Goal: Task Accomplishment & Management: Manage account settings

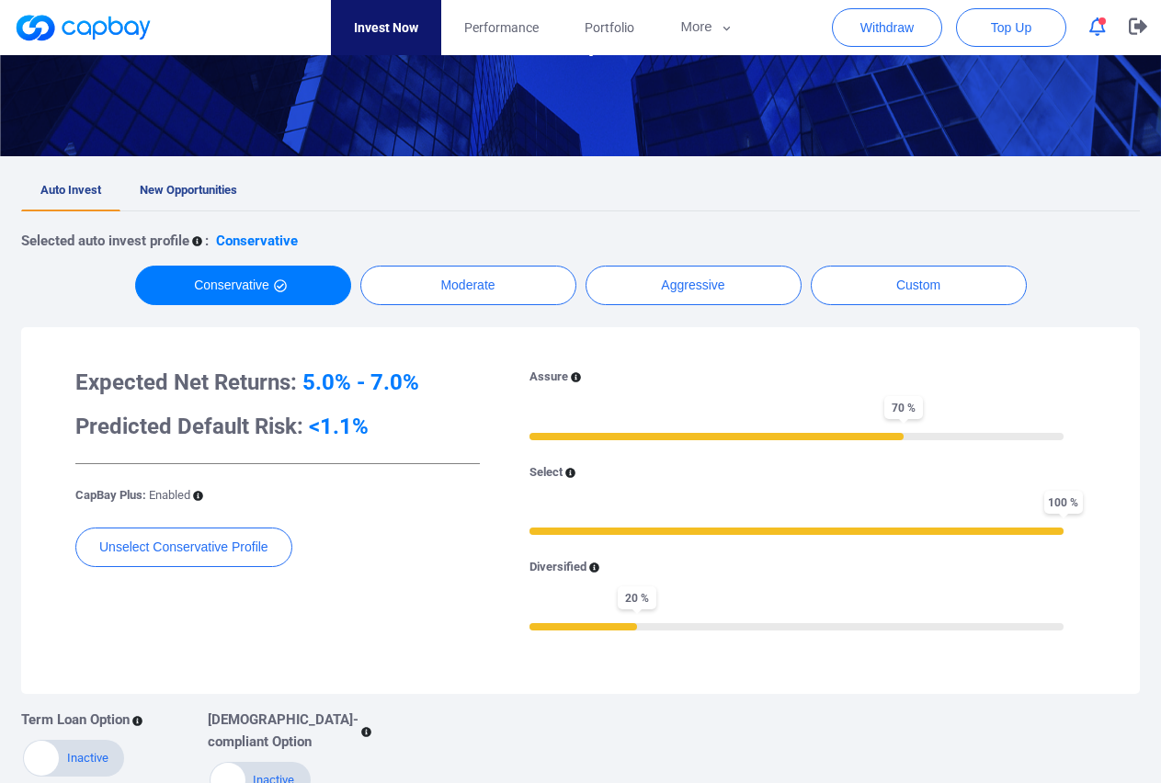
scroll to position [188, 0]
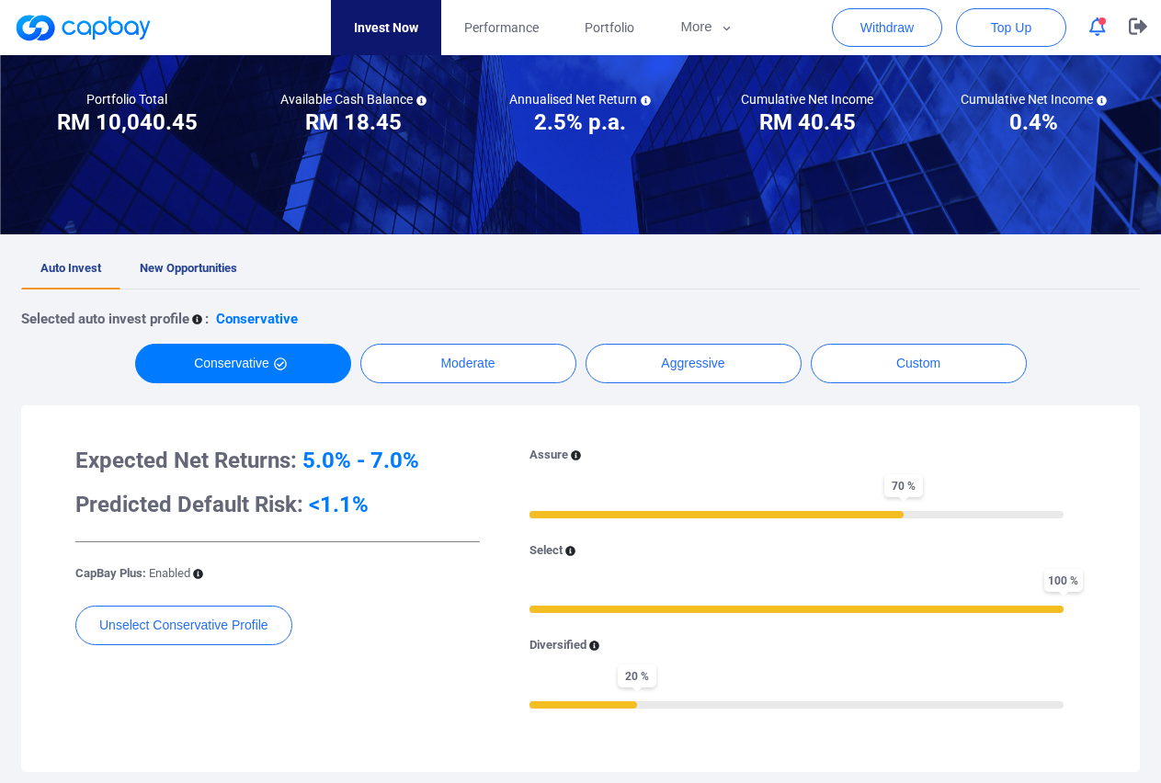
click at [1102, 26] on icon "button" at bounding box center [1097, 26] width 17 height 19
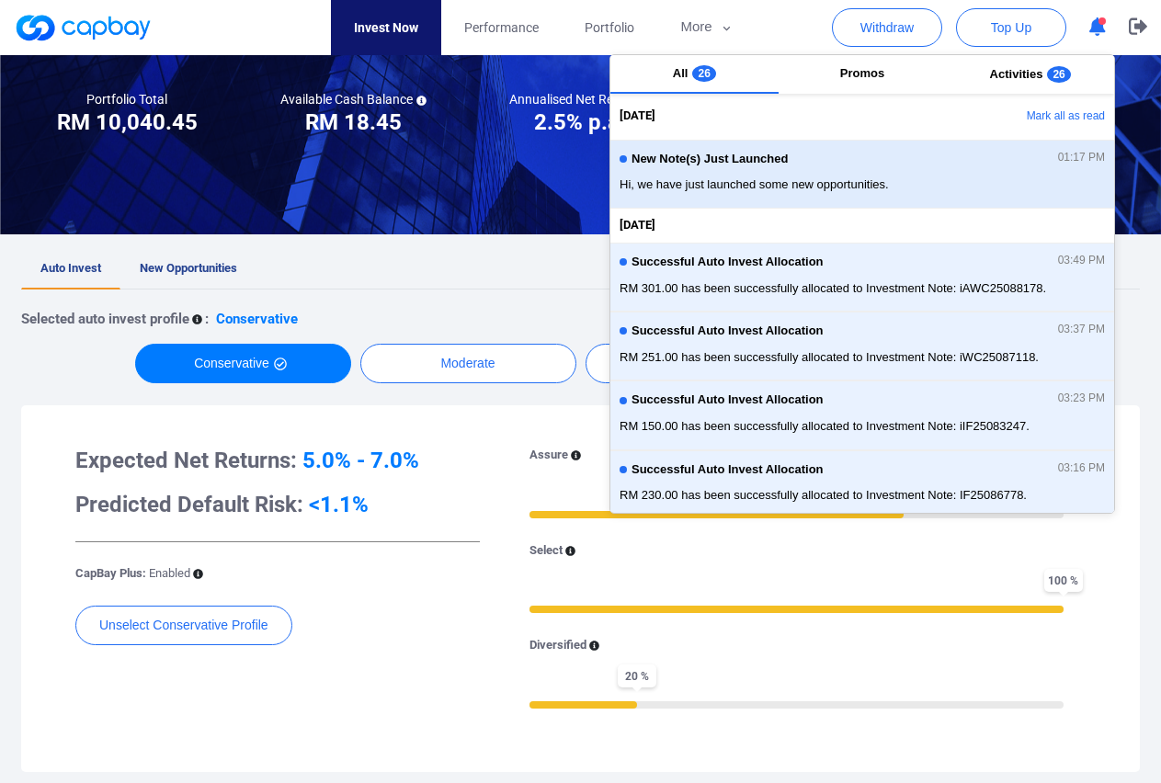
click at [810, 159] on div "New Note(s) Just Launched 01:17 PM" at bounding box center [862, 162] width 485 height 20
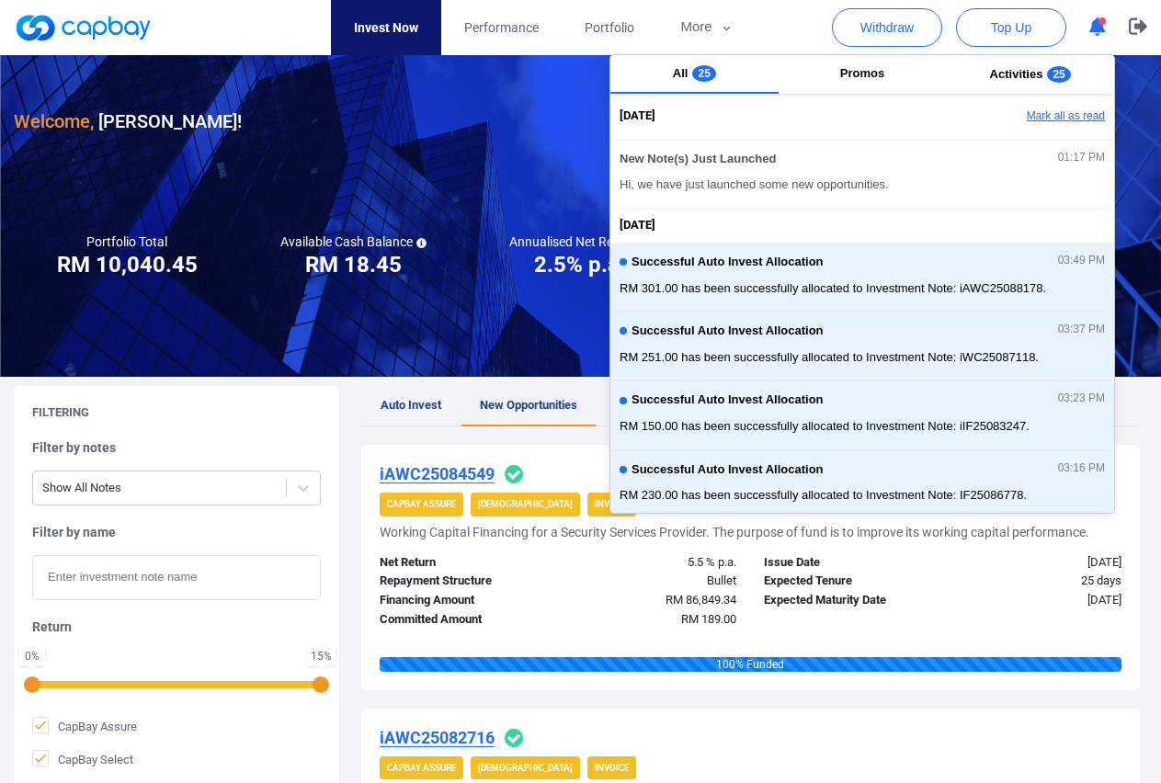
click at [1059, 113] on button "Mark all as read" at bounding box center [1016, 116] width 198 height 31
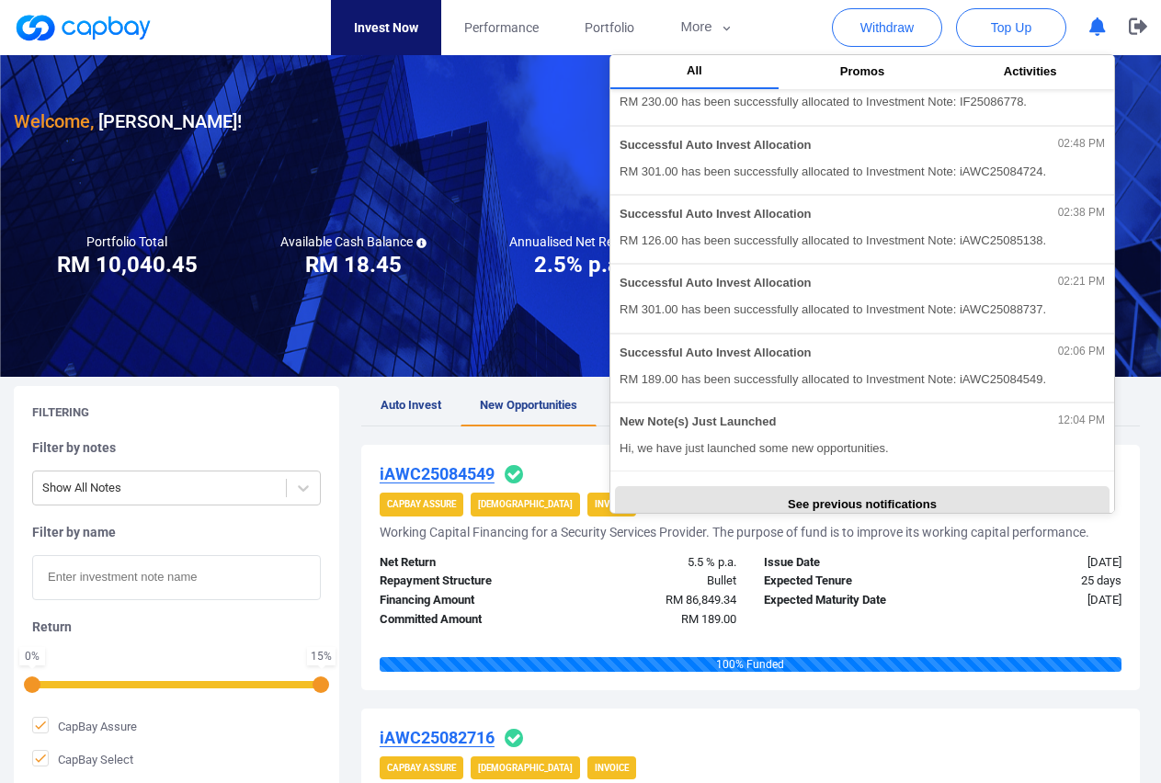
scroll to position [397, 0]
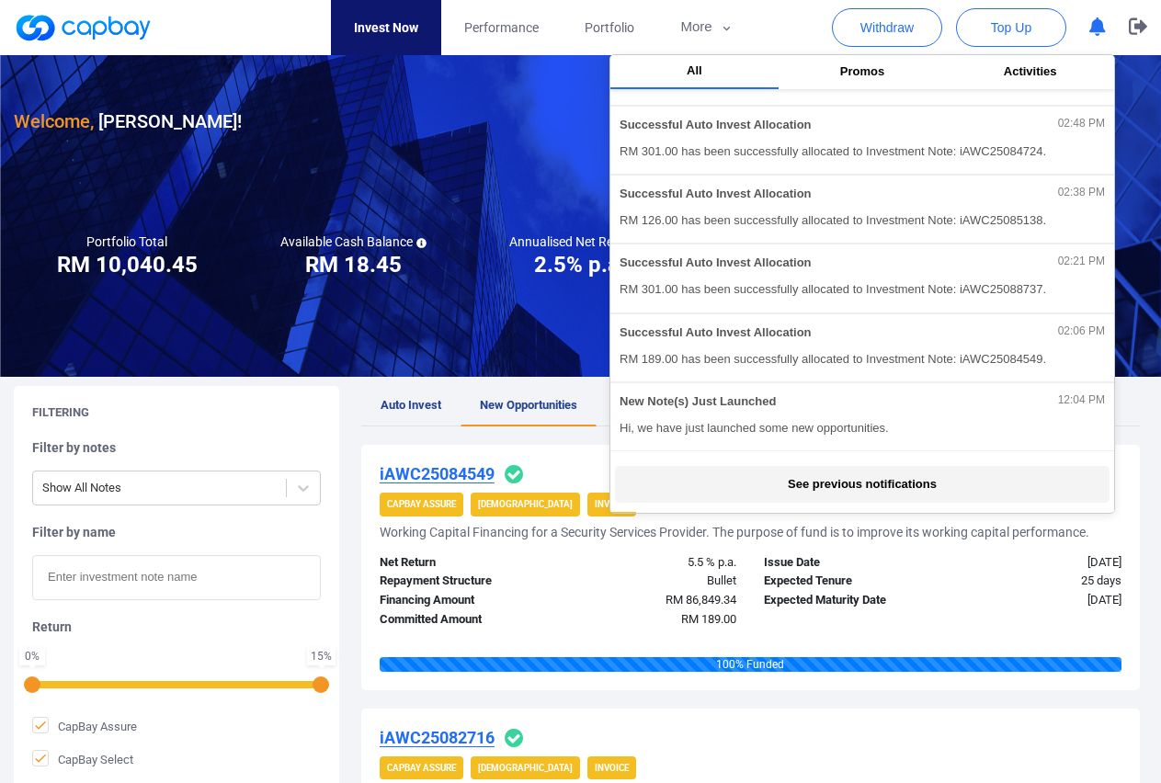
click at [962, 485] on button "See previous notifications" at bounding box center [862, 484] width 494 height 37
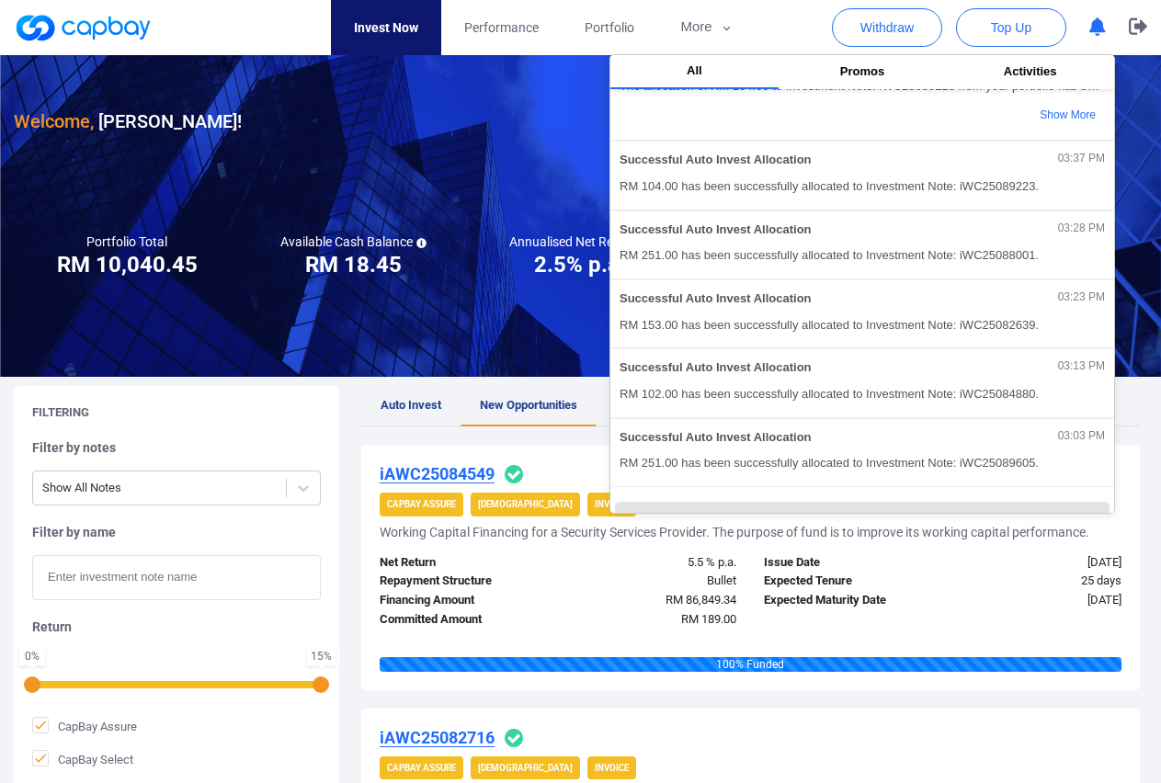
scroll to position [1154, 0]
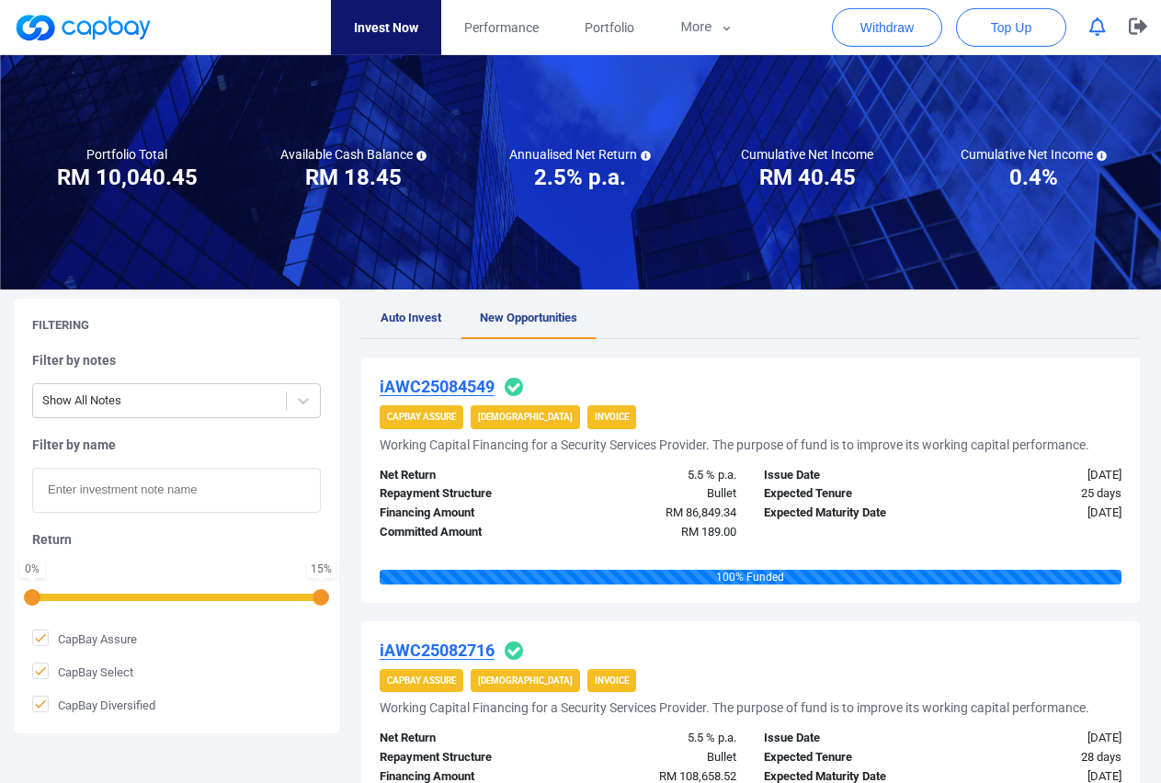
scroll to position [188, 0]
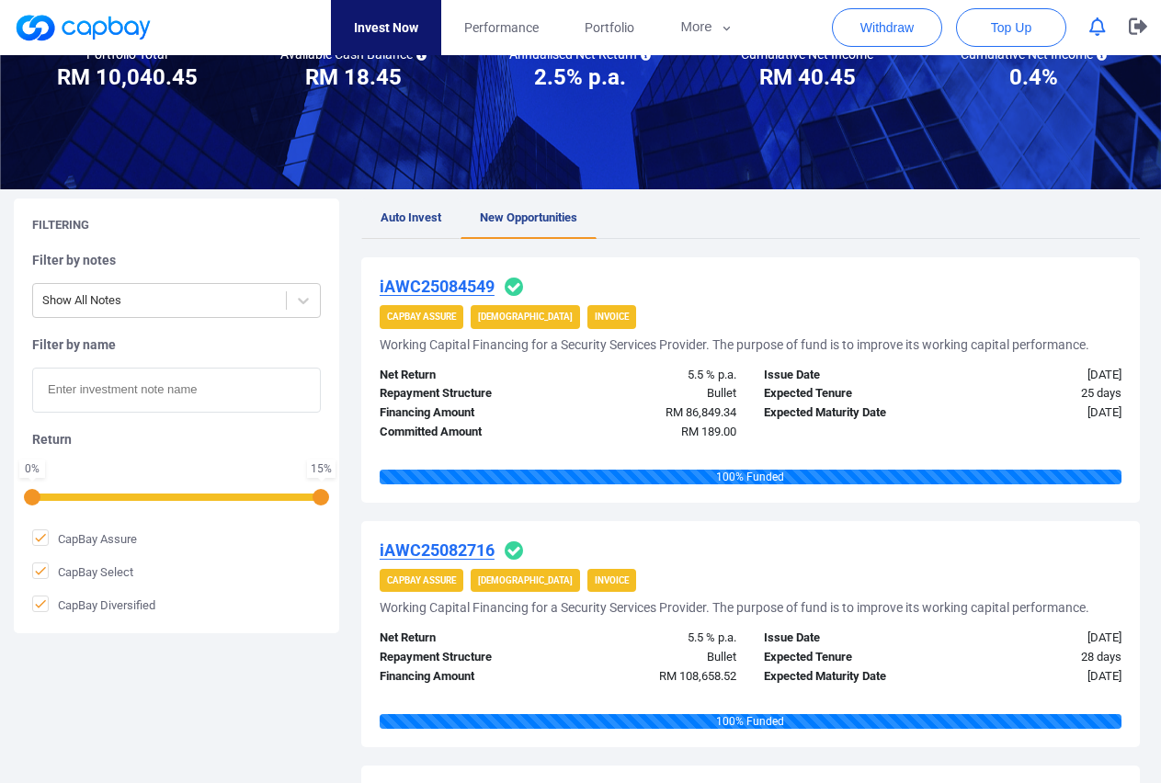
click at [383, 222] on span "Auto Invest" at bounding box center [411, 218] width 61 height 14
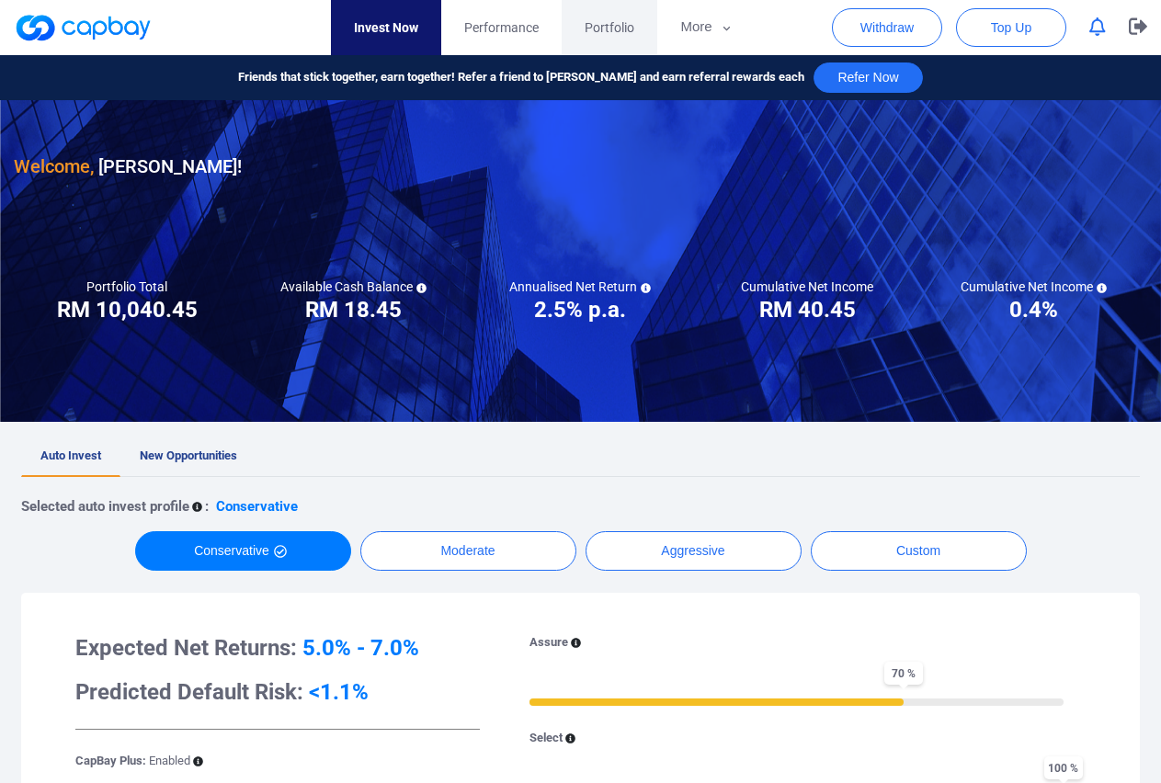
click at [620, 28] on span "Portfolio" at bounding box center [610, 27] width 50 height 20
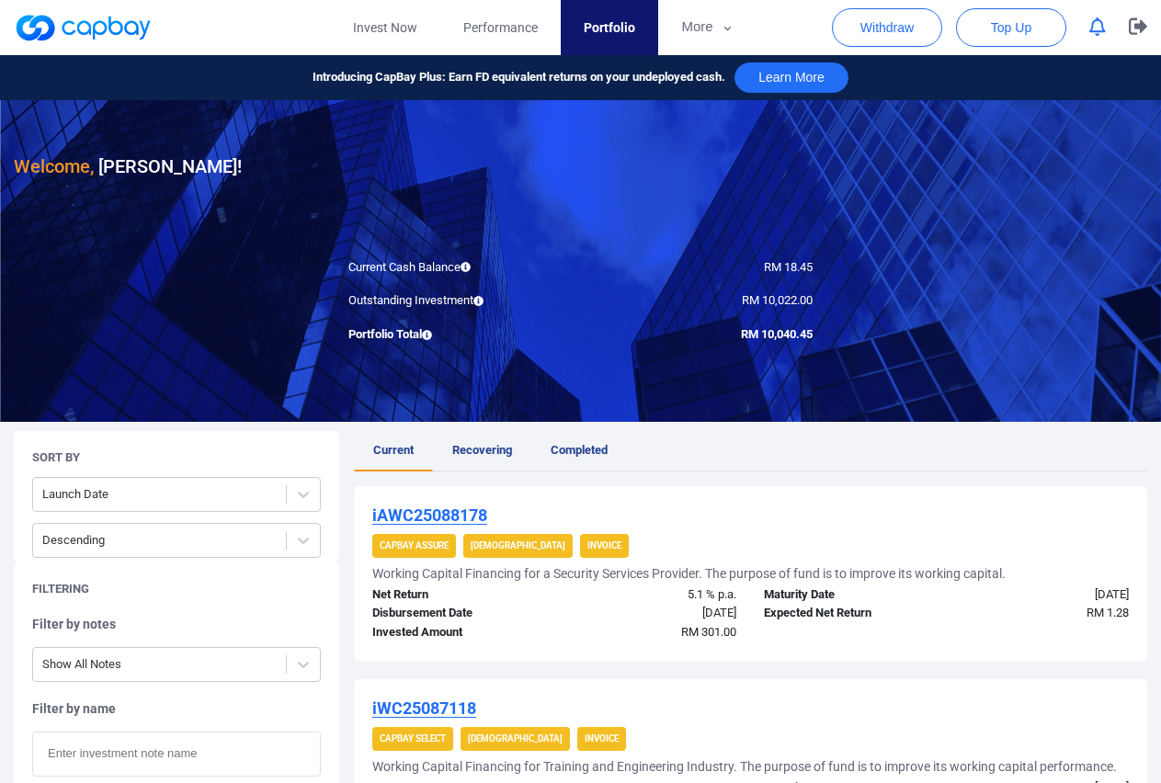
scroll to position [375, 0]
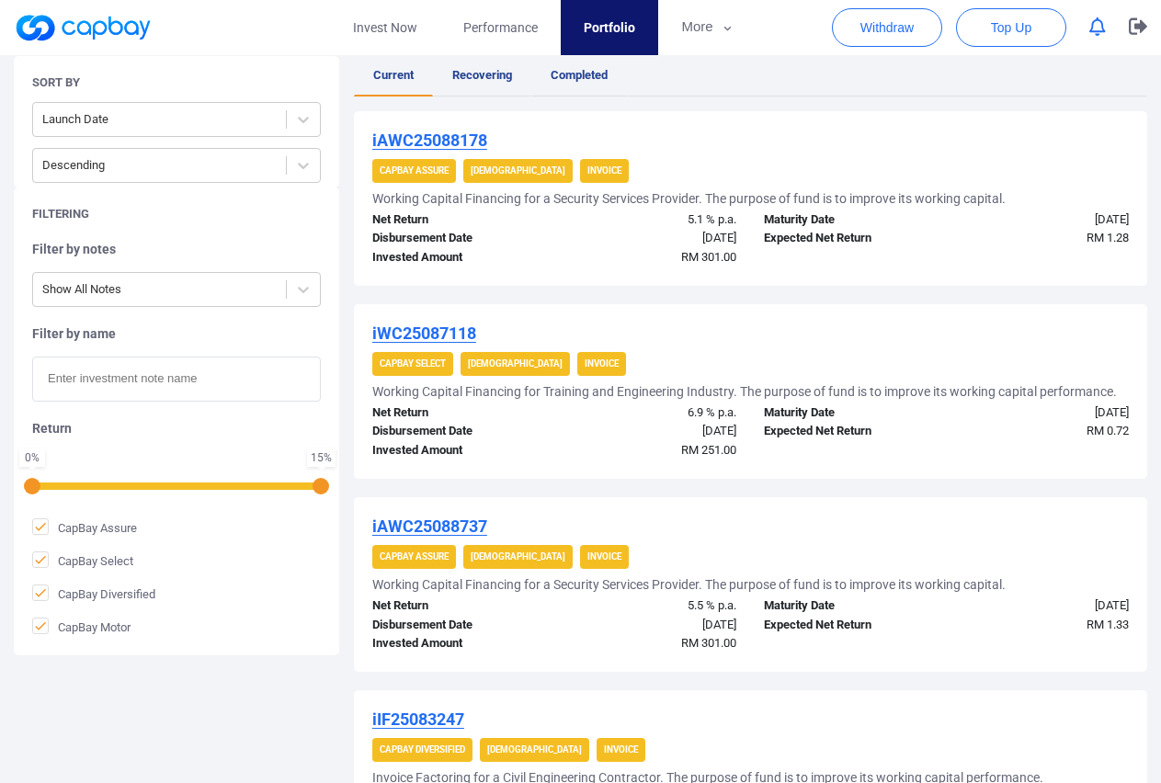
click at [605, 67] on link "Completed" at bounding box center [579, 76] width 96 height 40
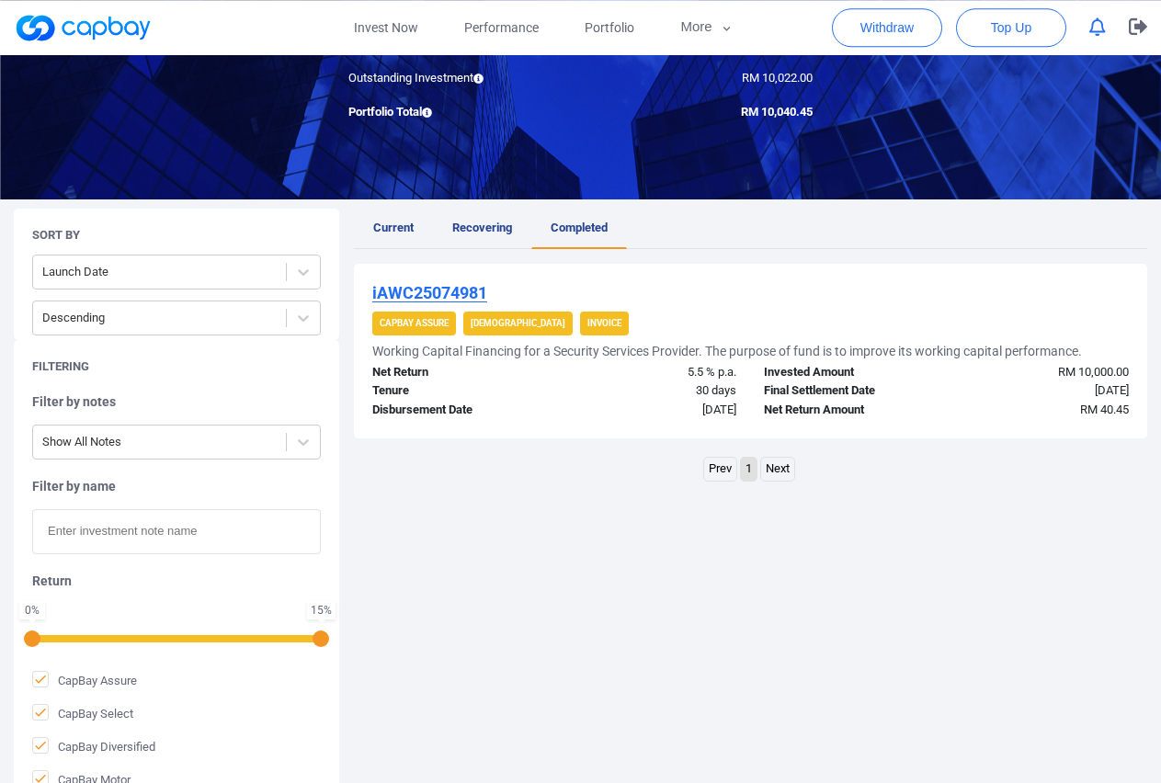
scroll to position [281, 0]
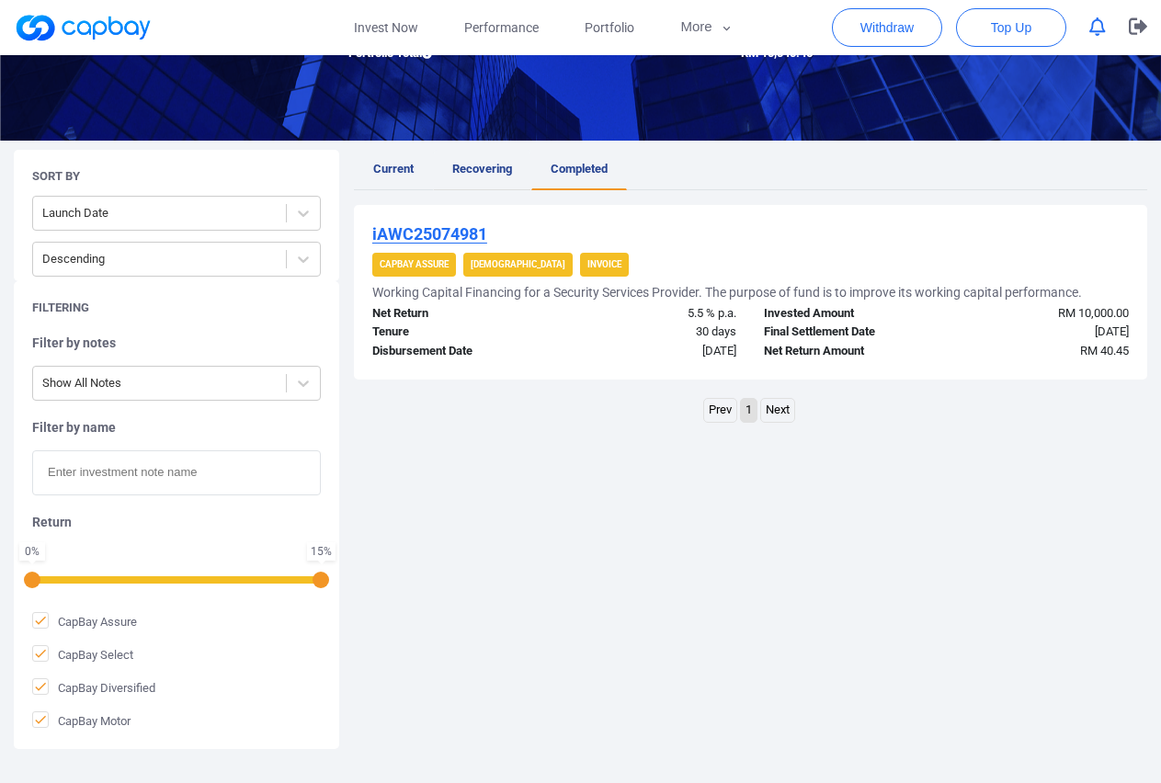
click at [488, 174] on span "Recovering" at bounding box center [482, 169] width 60 height 14
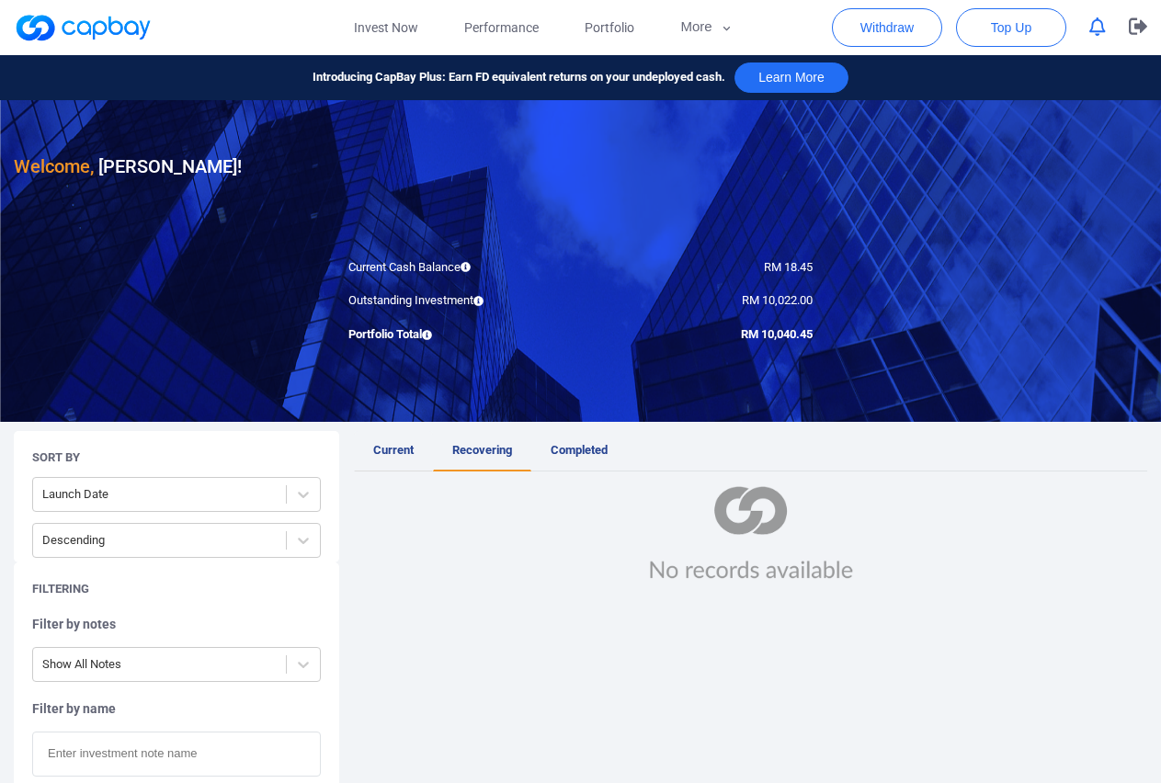
click at [392, 450] on span "Current" at bounding box center [393, 450] width 40 height 14
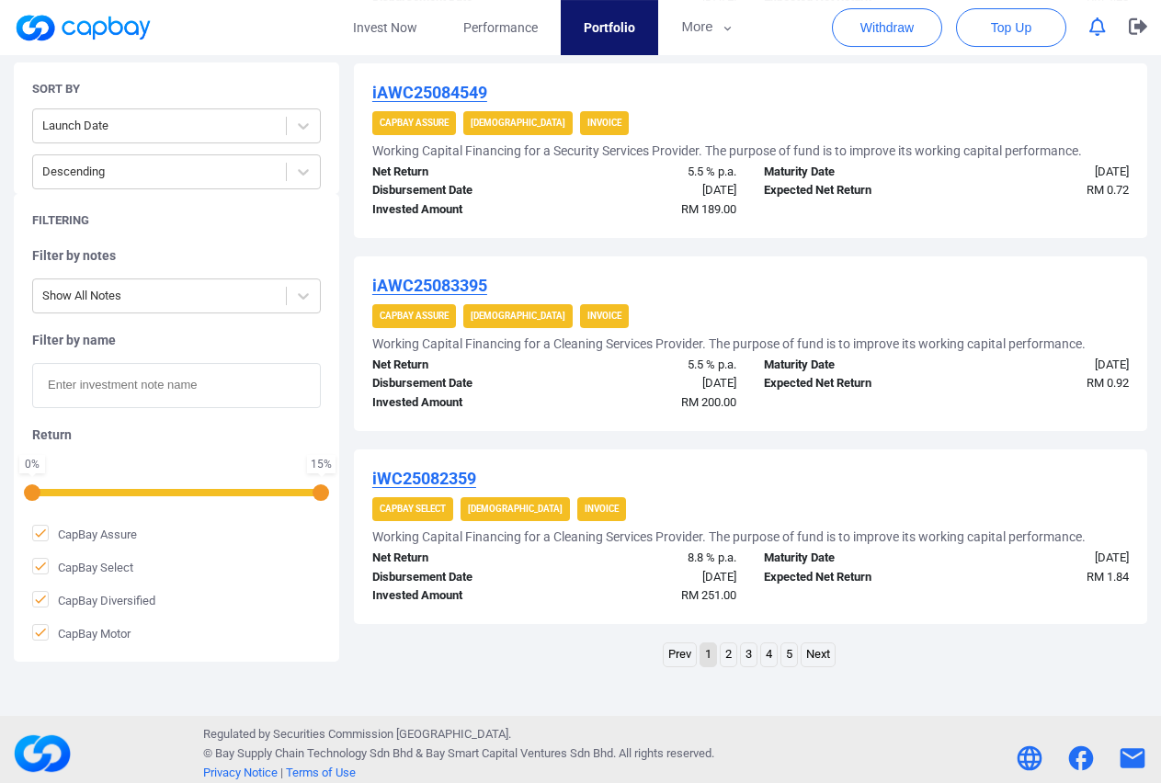
scroll to position [1785, 0]
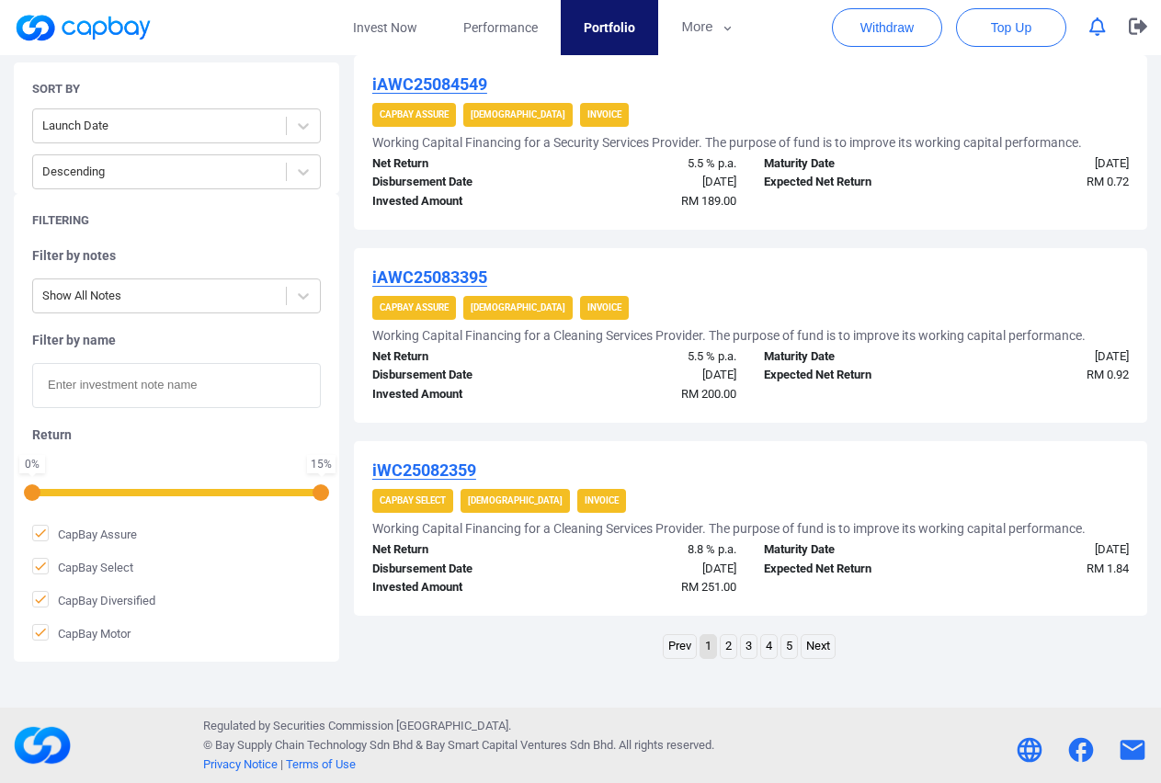
click at [816, 646] on link "Next" at bounding box center [818, 646] width 33 height 23
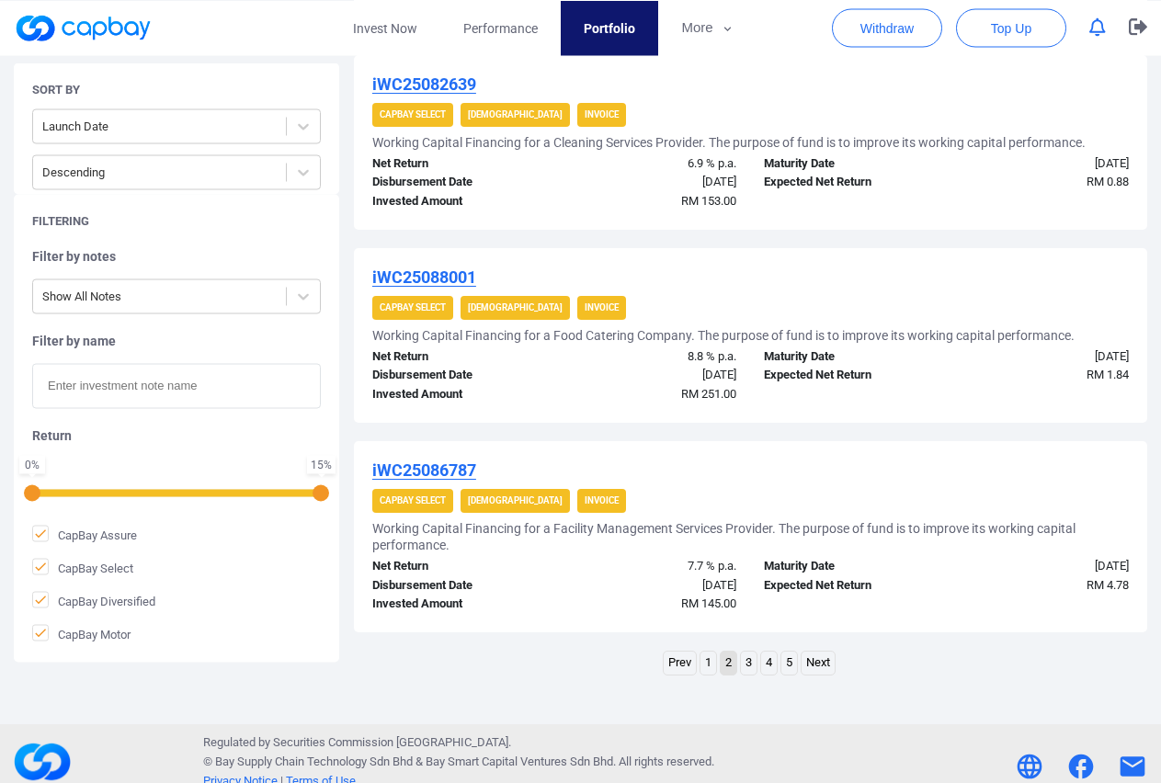
scroll to position [1801, 0]
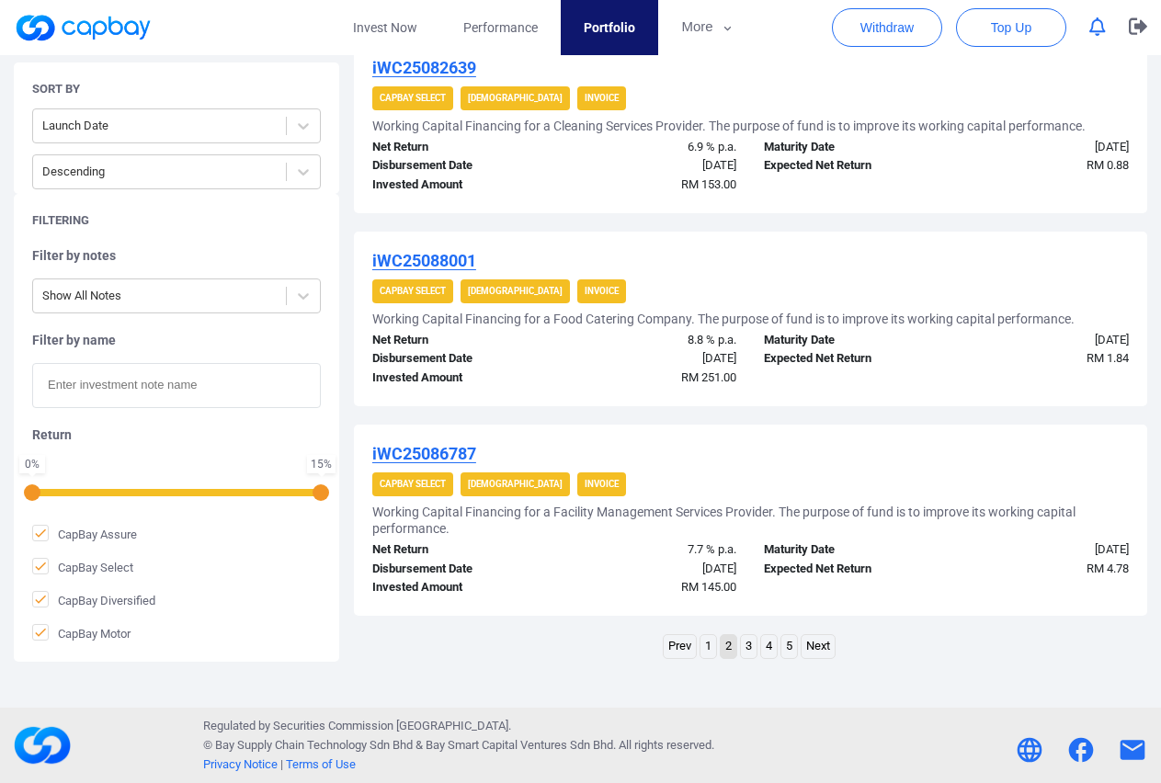
click at [824, 650] on link "Next" at bounding box center [818, 646] width 33 height 23
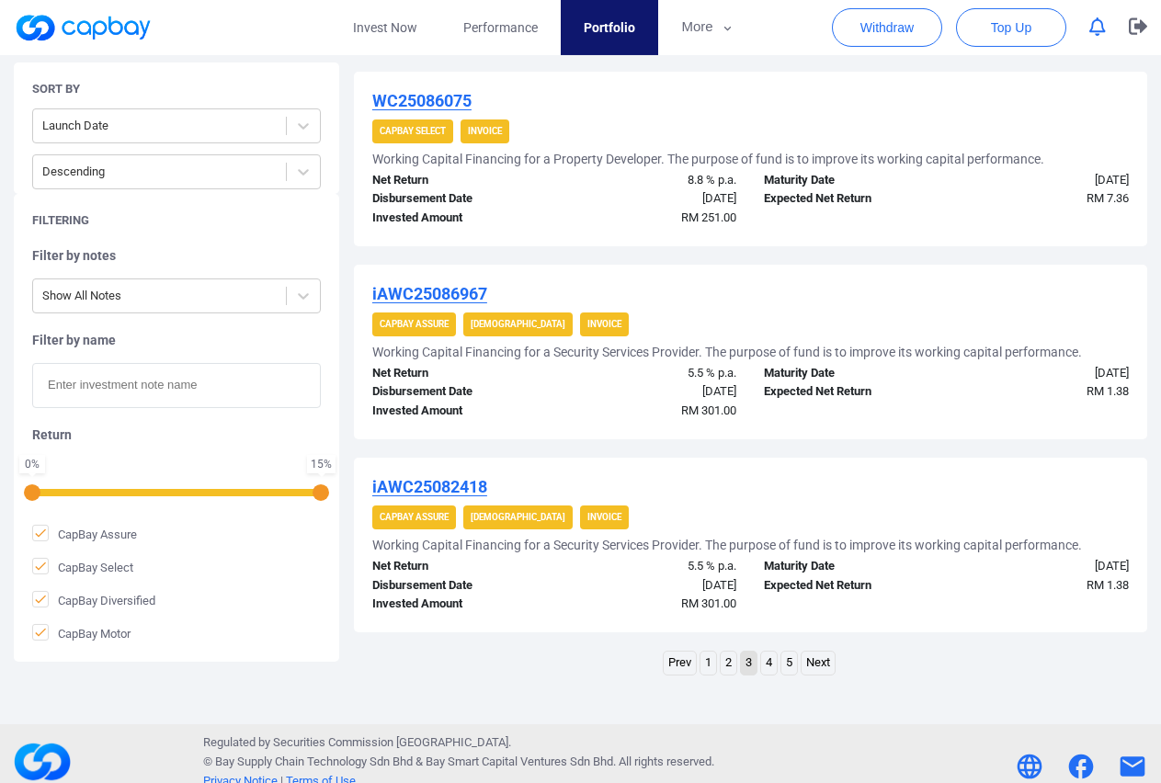
scroll to position [1818, 0]
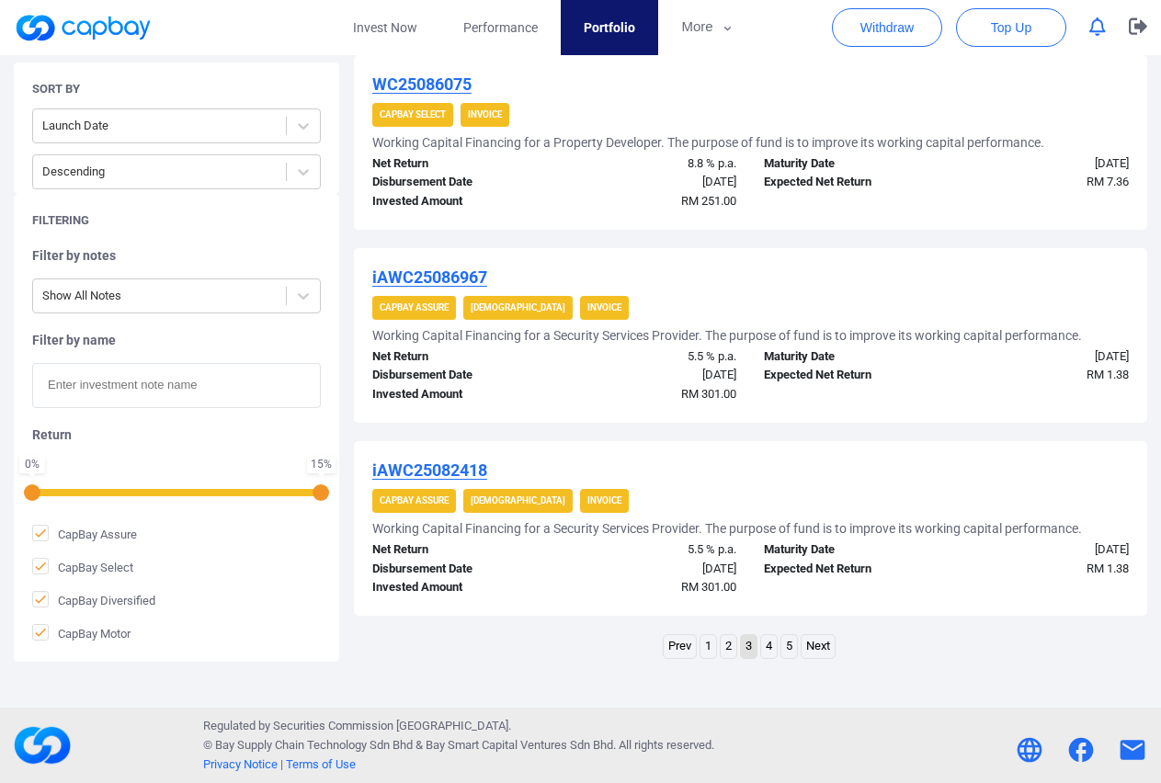
click at [726, 650] on link "2" at bounding box center [729, 646] width 16 height 23
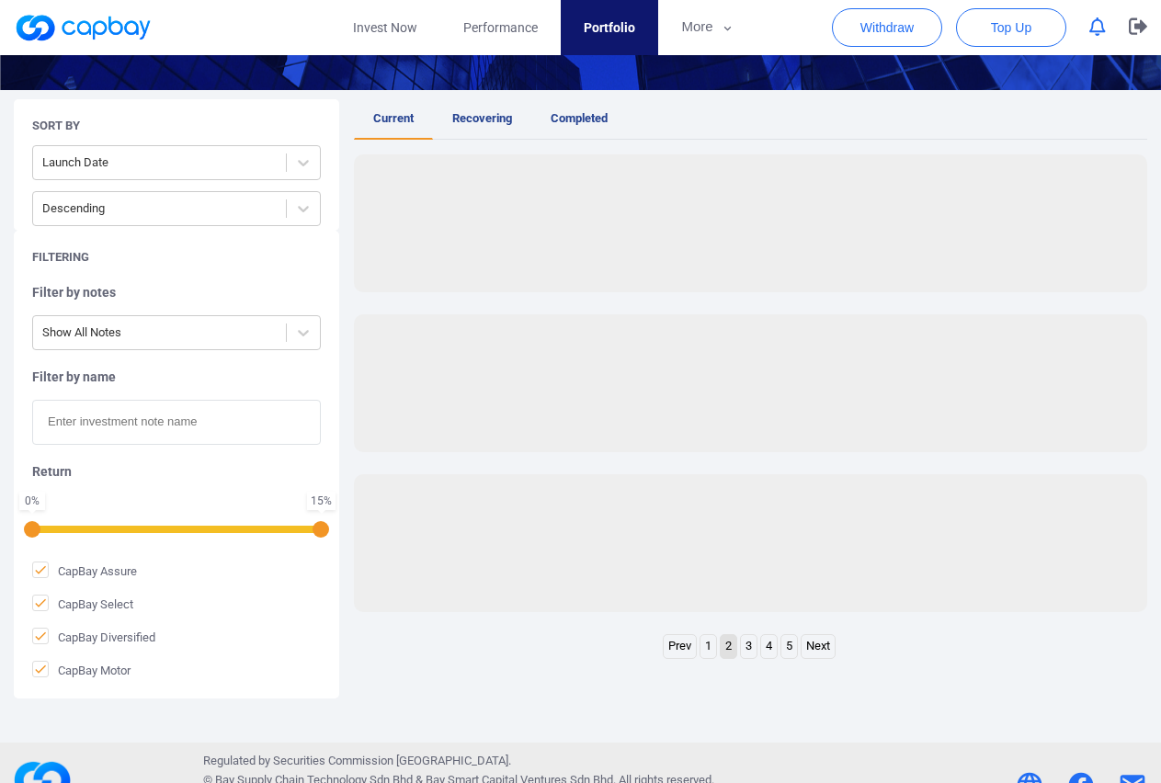
scroll to position [1801, 0]
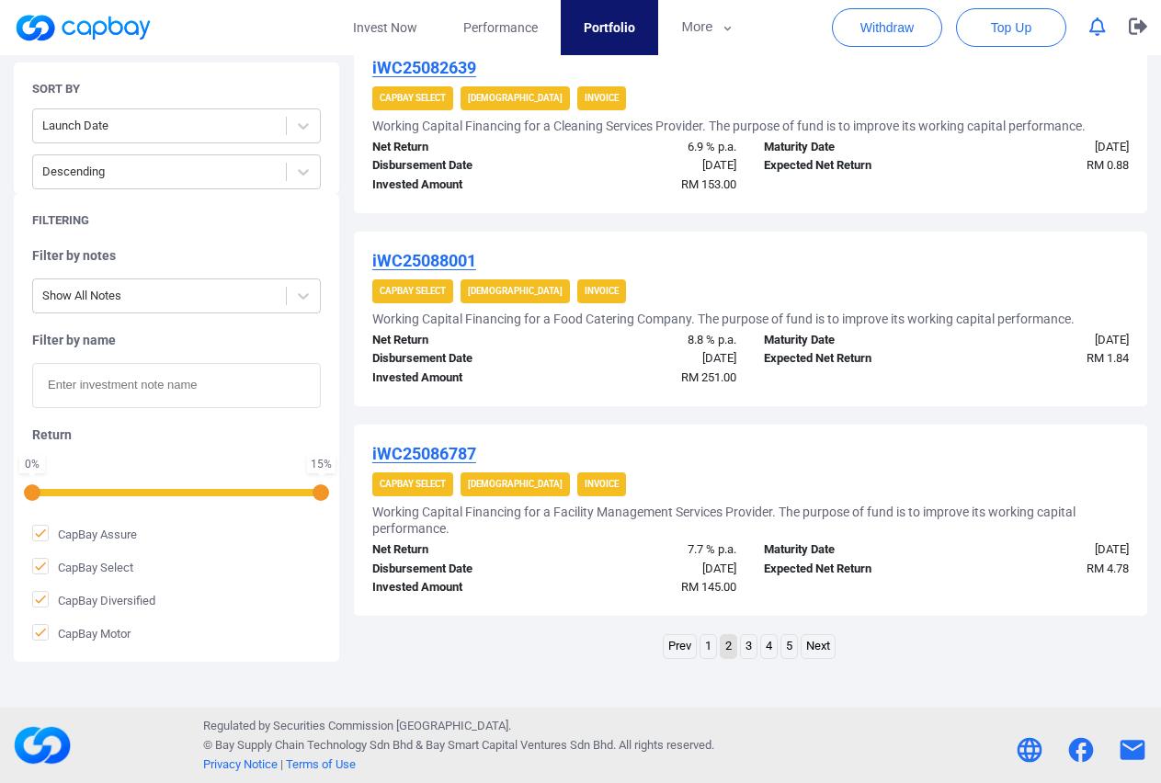
click at [752, 648] on link "3" at bounding box center [749, 646] width 16 height 23
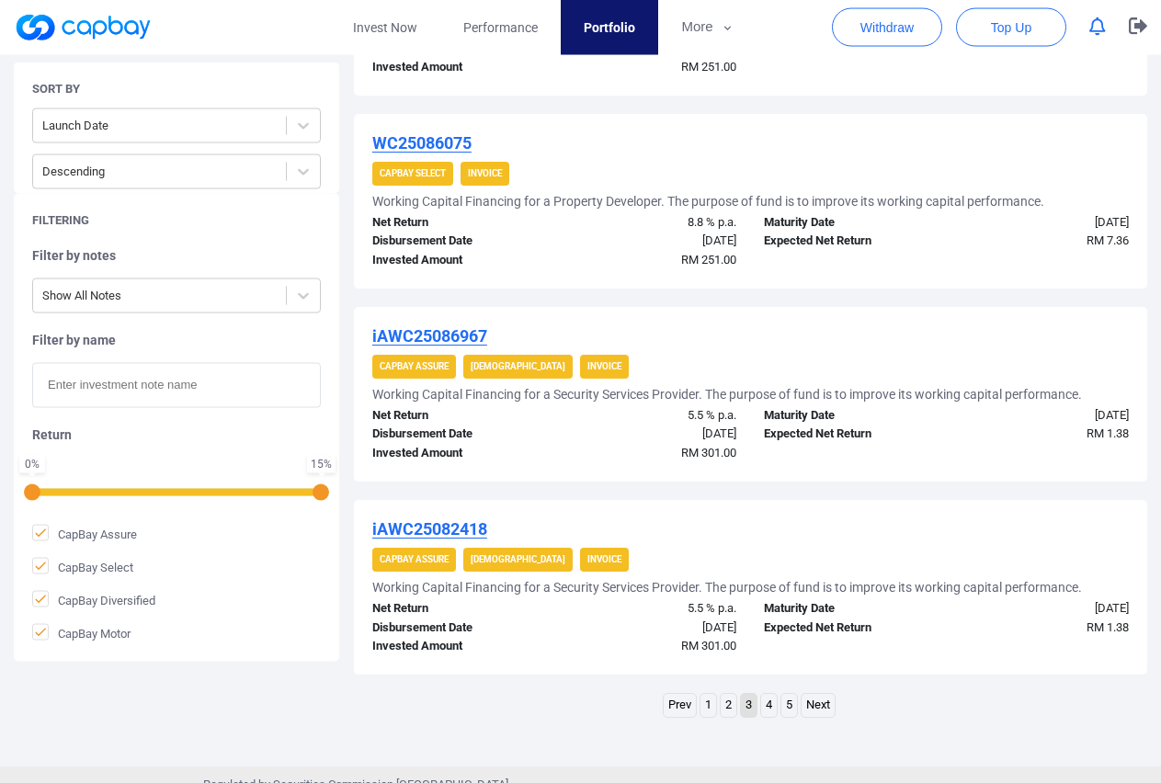
scroll to position [1818, 0]
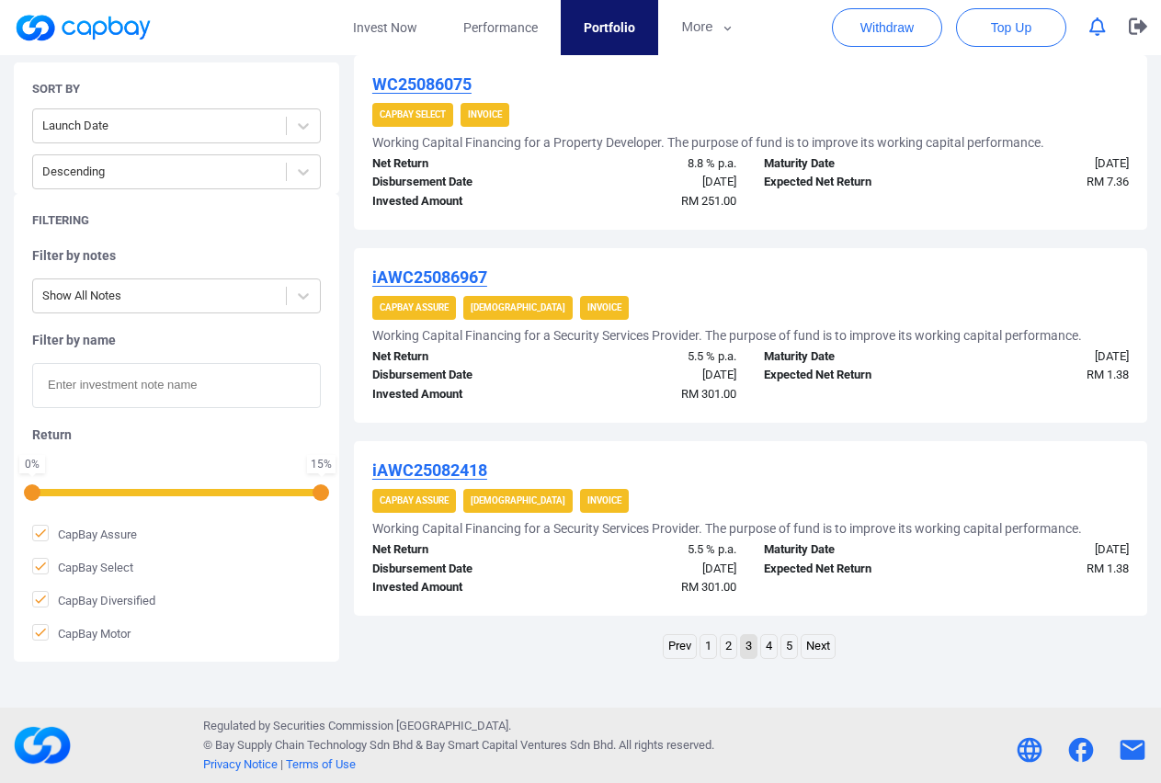
click at [767, 644] on link "4" at bounding box center [769, 646] width 16 height 23
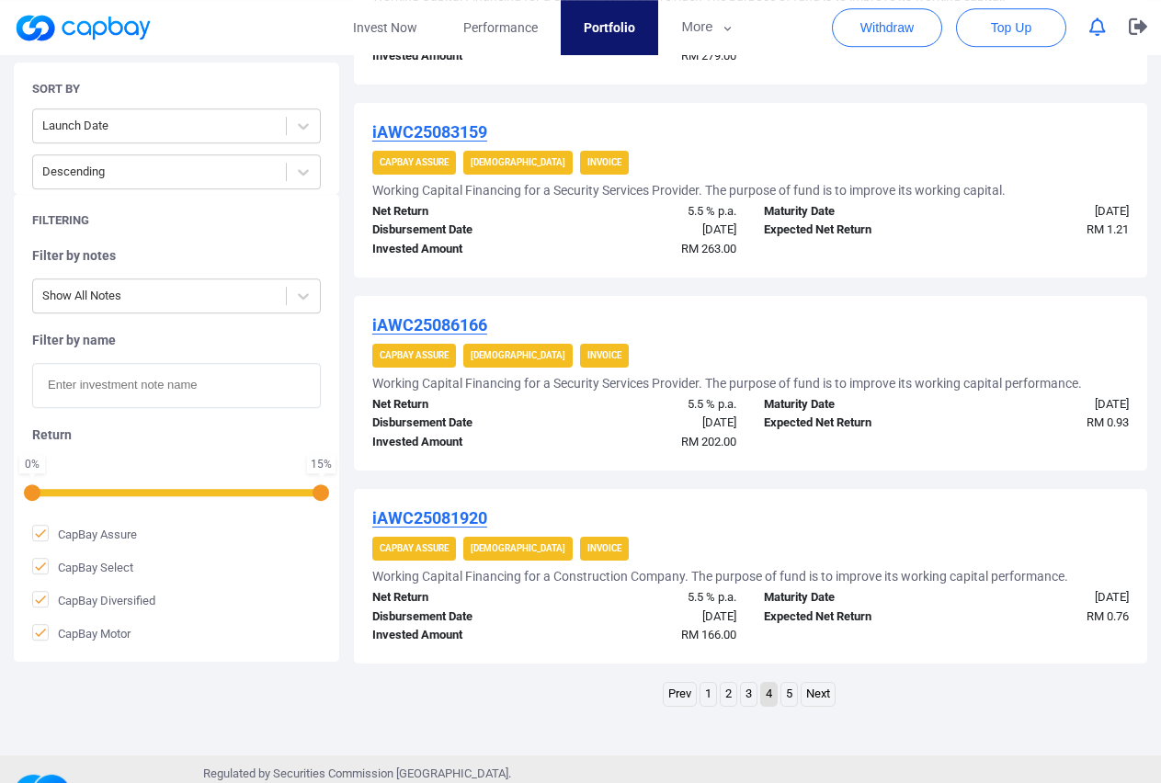
scroll to position [1801, 0]
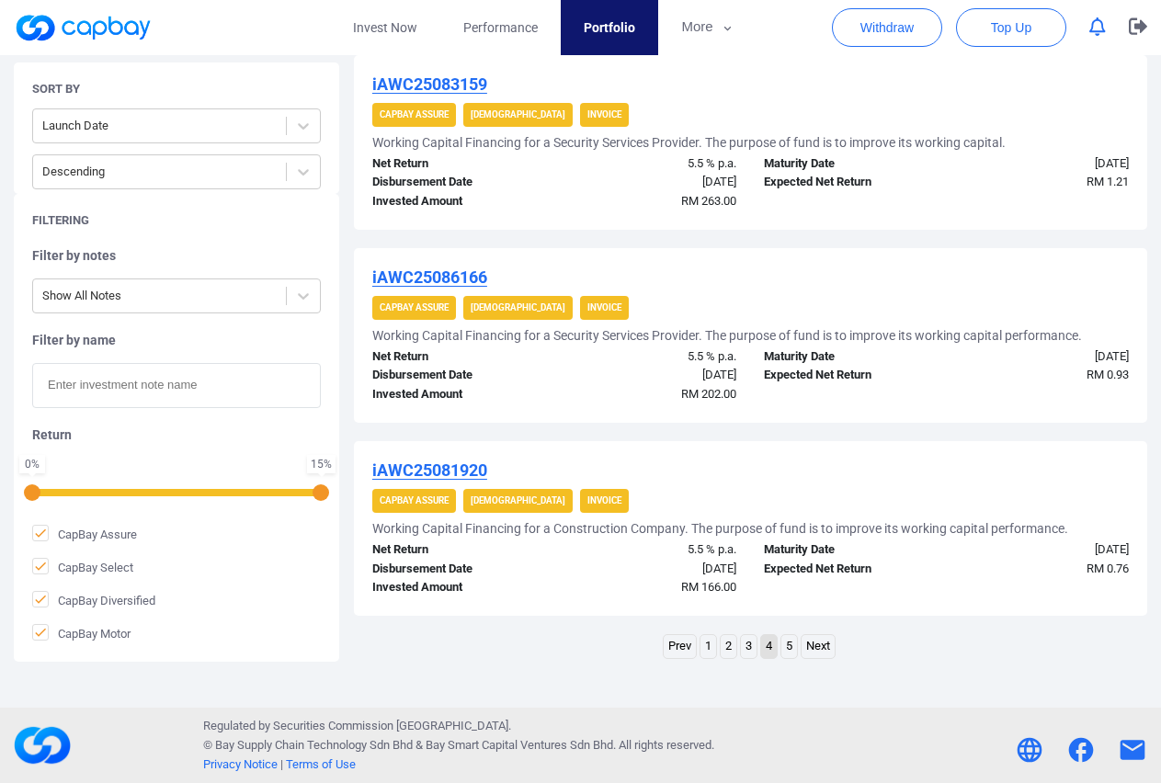
click at [787, 650] on link "5" at bounding box center [789, 646] width 16 height 23
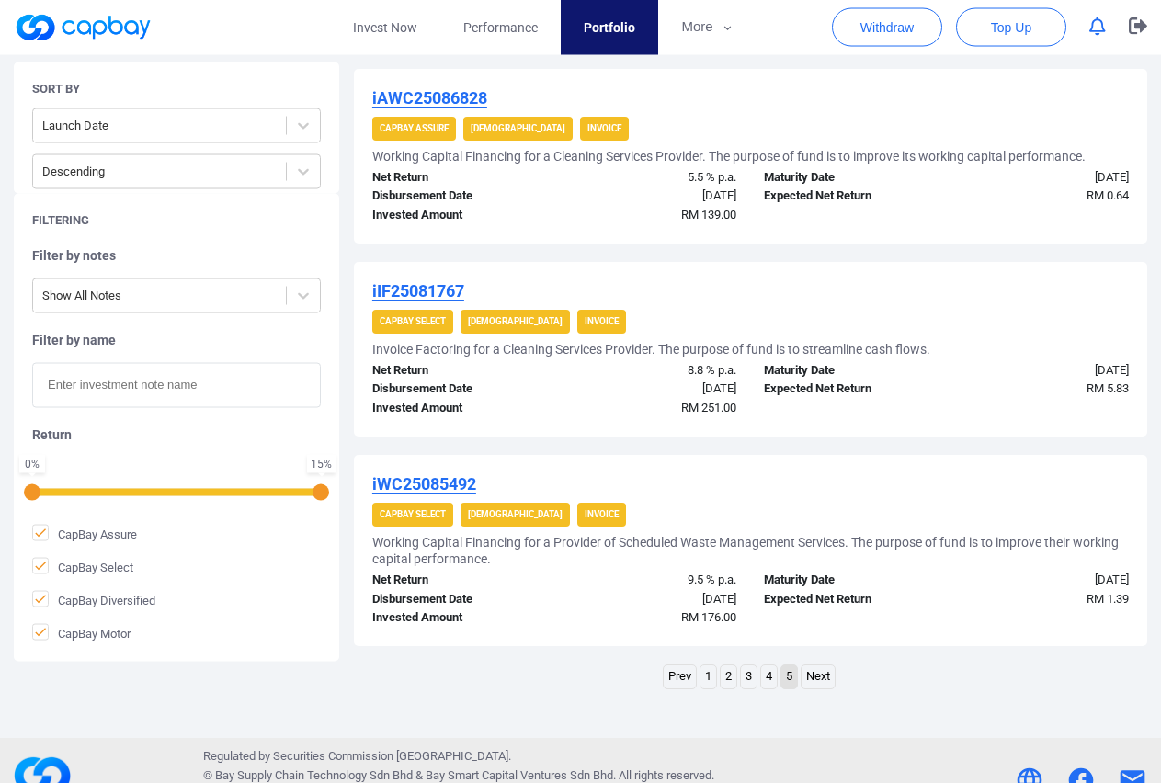
scroll to position [448, 0]
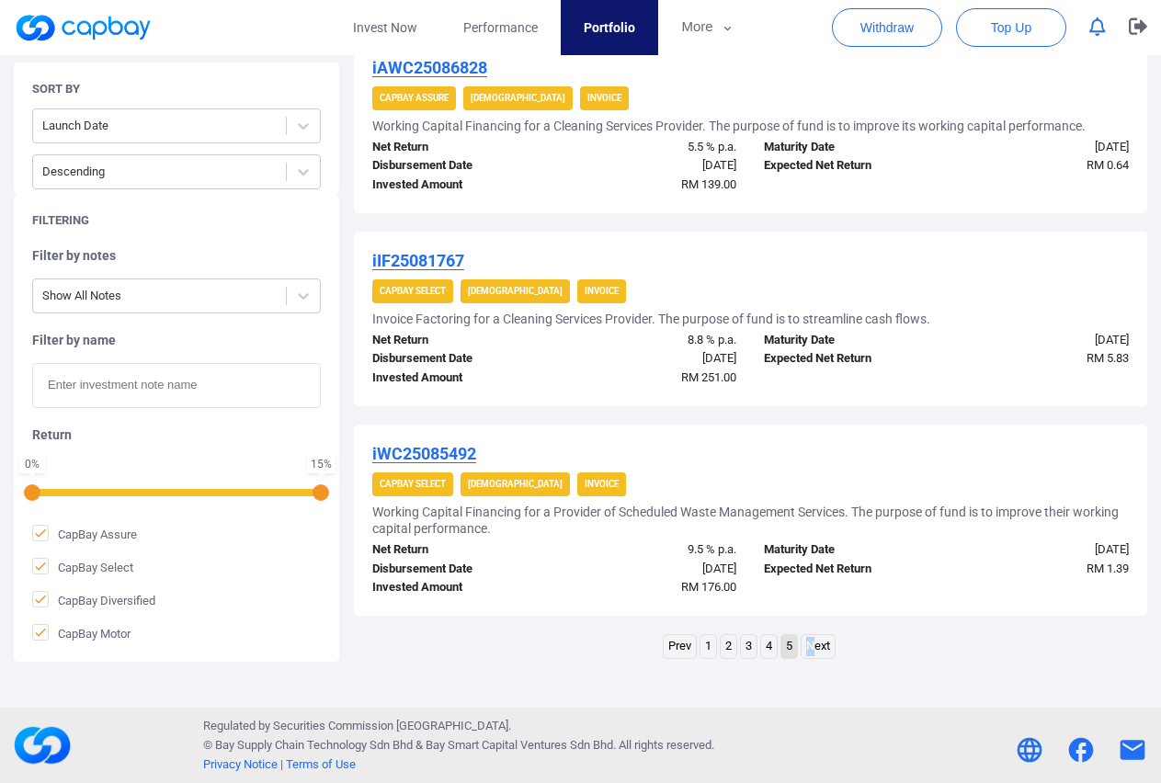
click at [812, 650] on link "Next" at bounding box center [818, 646] width 33 height 23
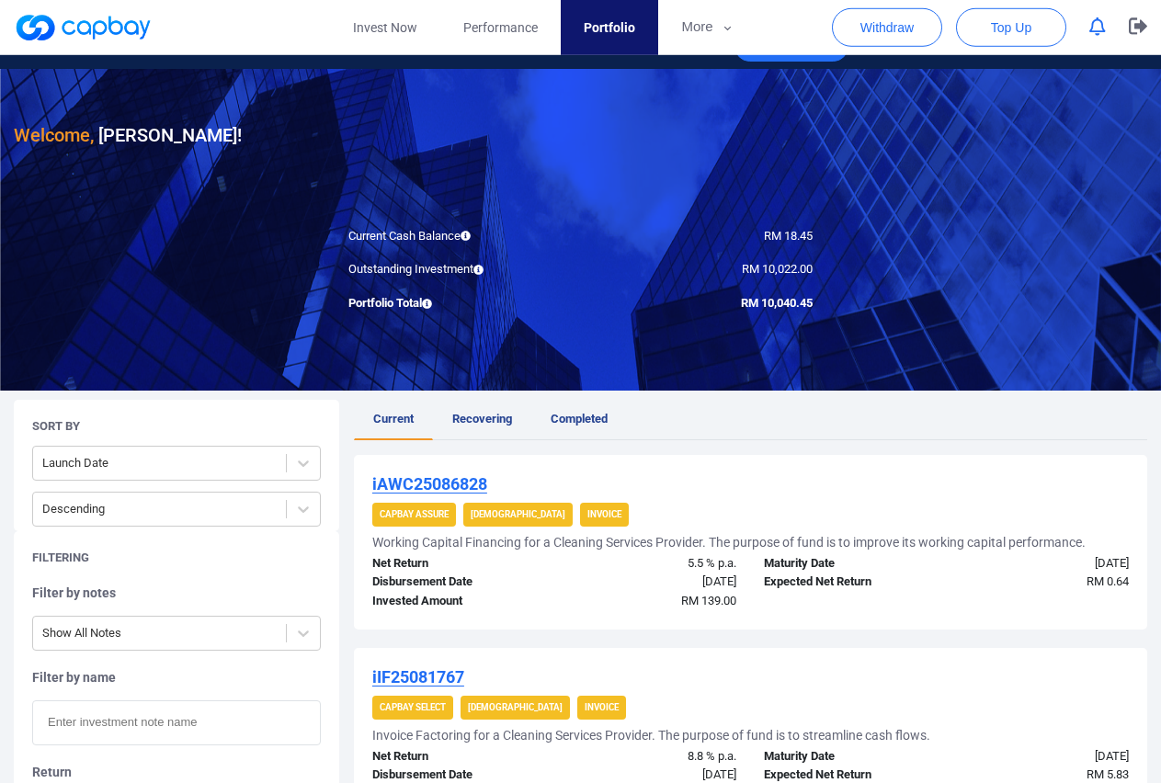
scroll to position [0, 0]
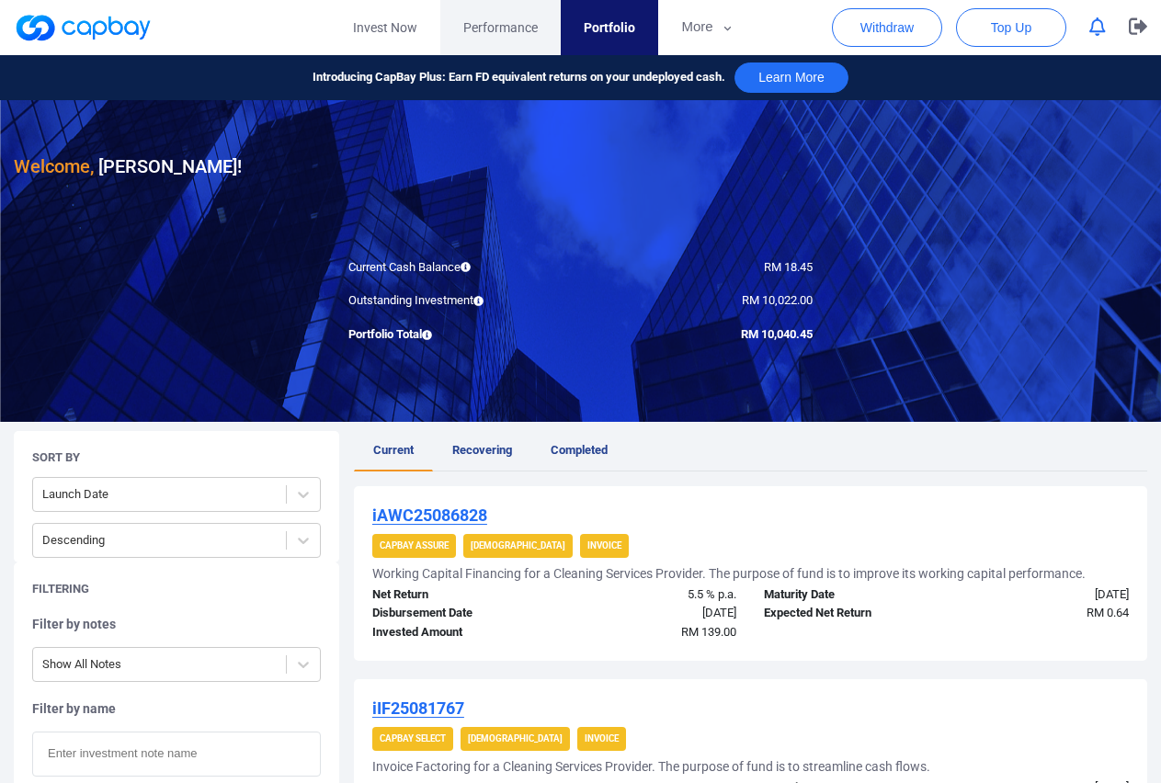
click at [519, 26] on span "Performance" at bounding box center [500, 27] width 74 height 20
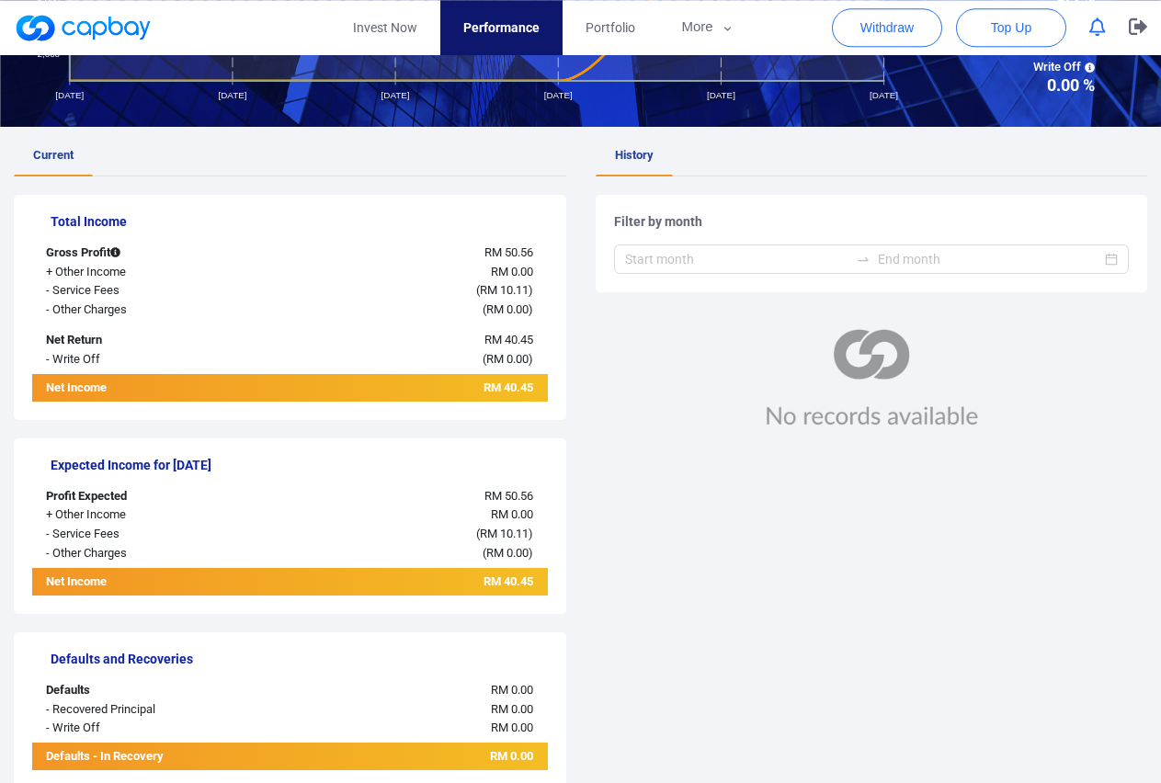
scroll to position [69, 0]
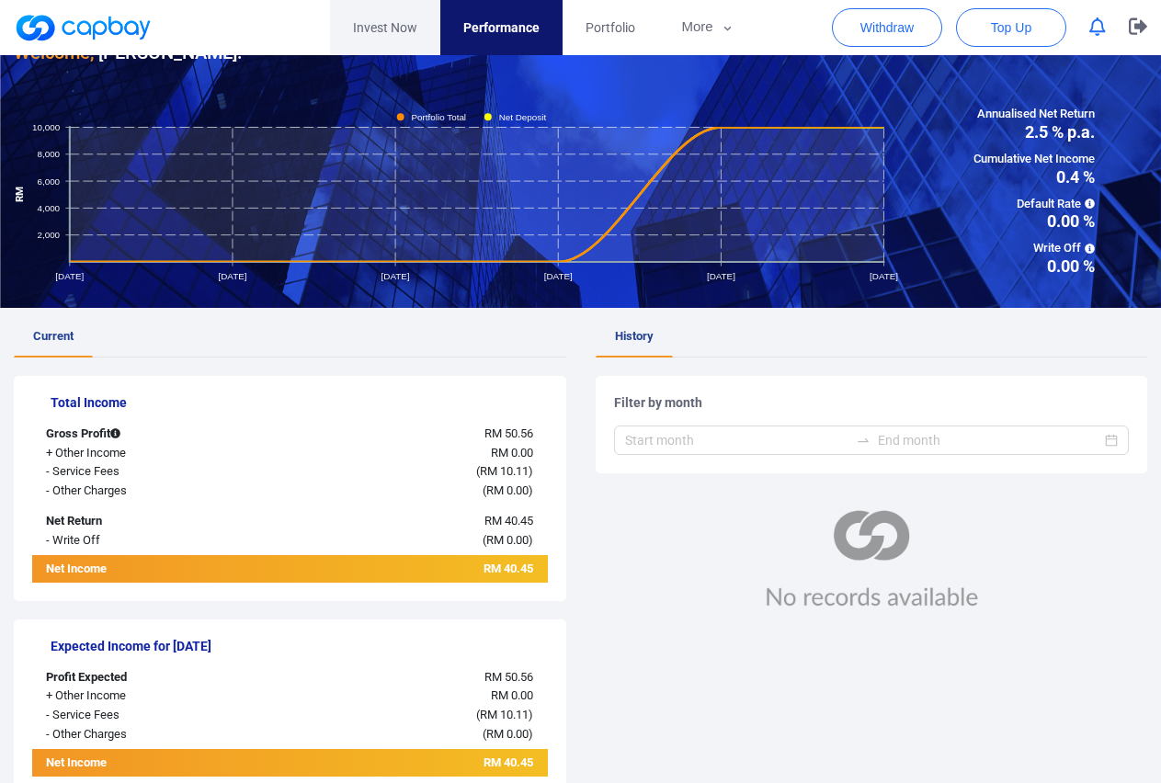
click at [396, 31] on link "Invest Now" at bounding box center [385, 27] width 110 height 55
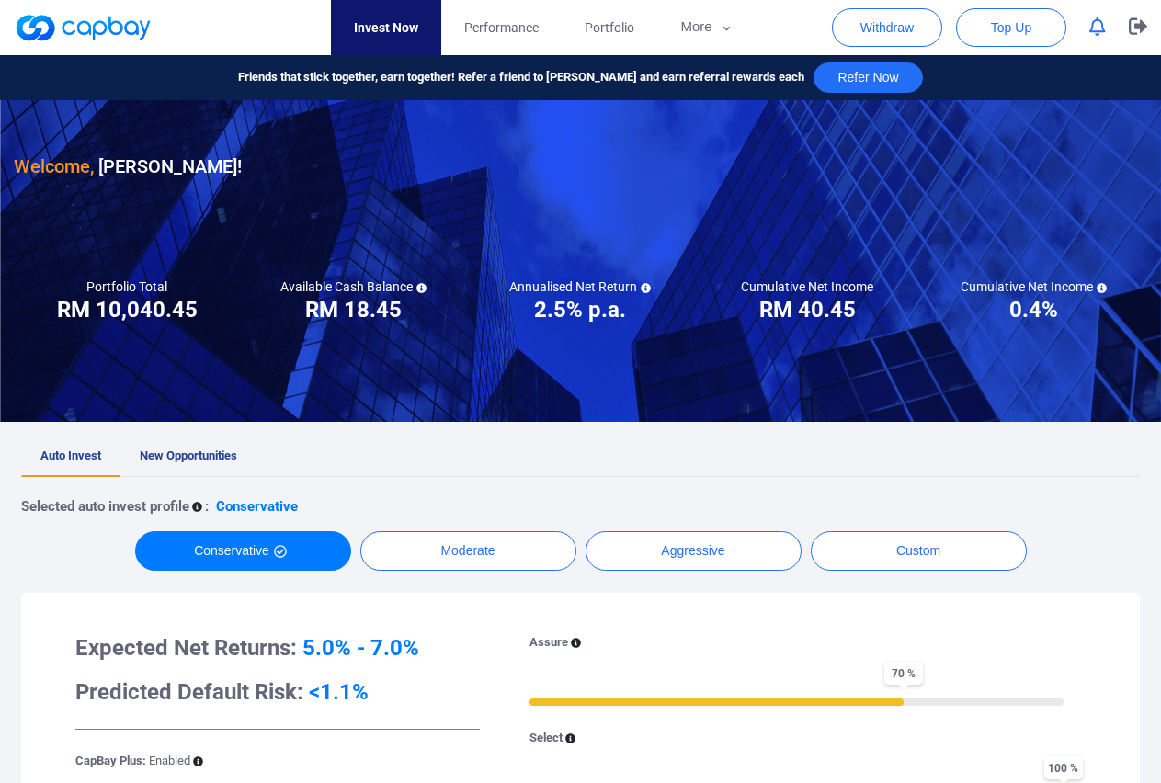
click at [1098, 31] on icon "button" at bounding box center [1097, 26] width 17 height 19
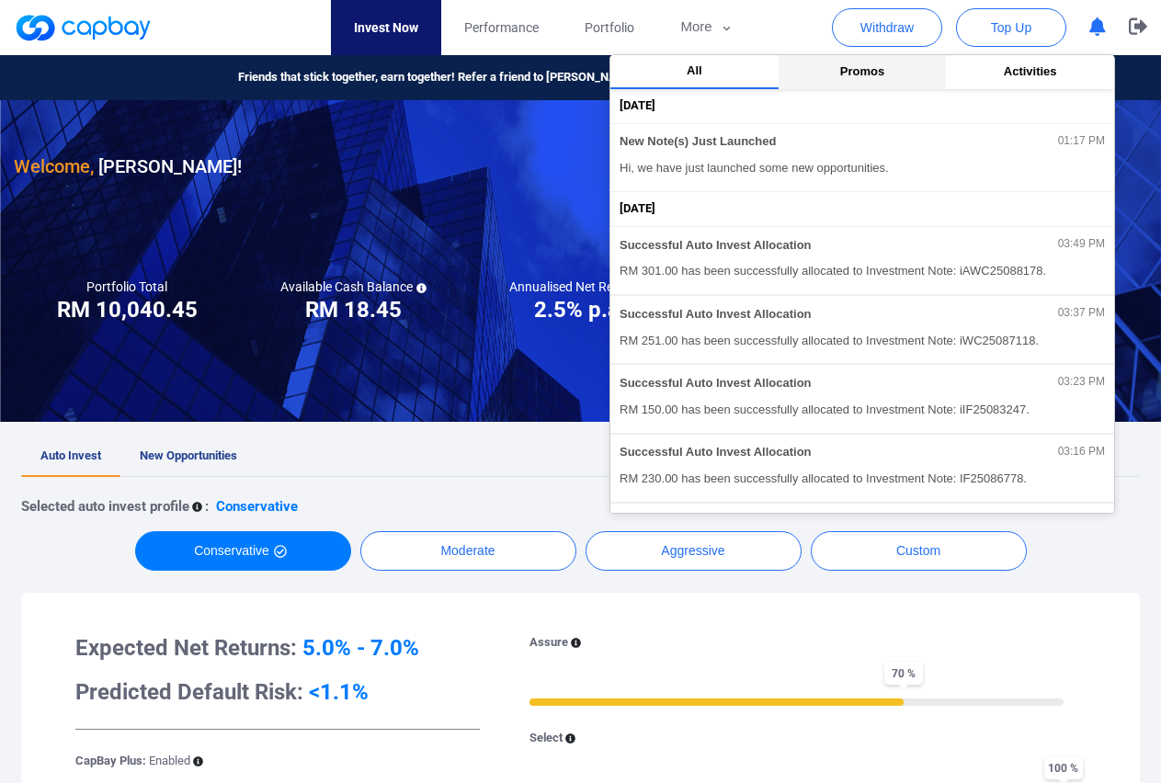
click at [876, 74] on span "Promos" at bounding box center [862, 71] width 44 height 14
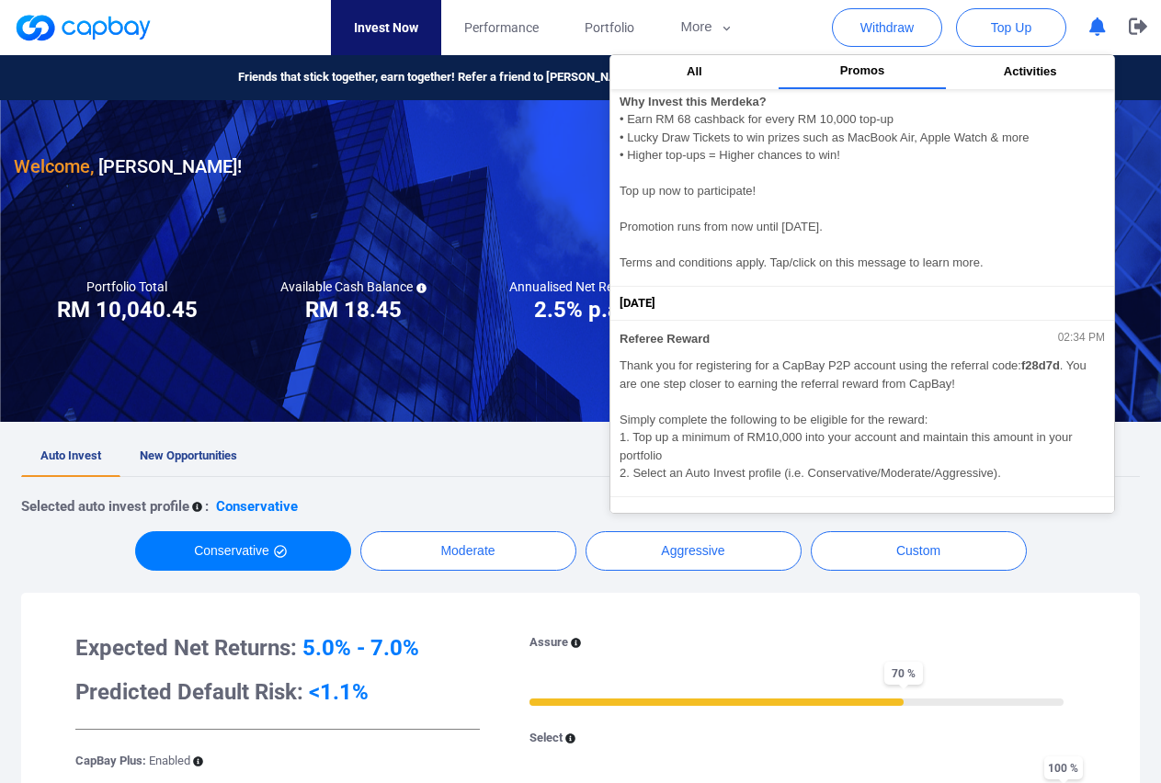
scroll to position [278, 0]
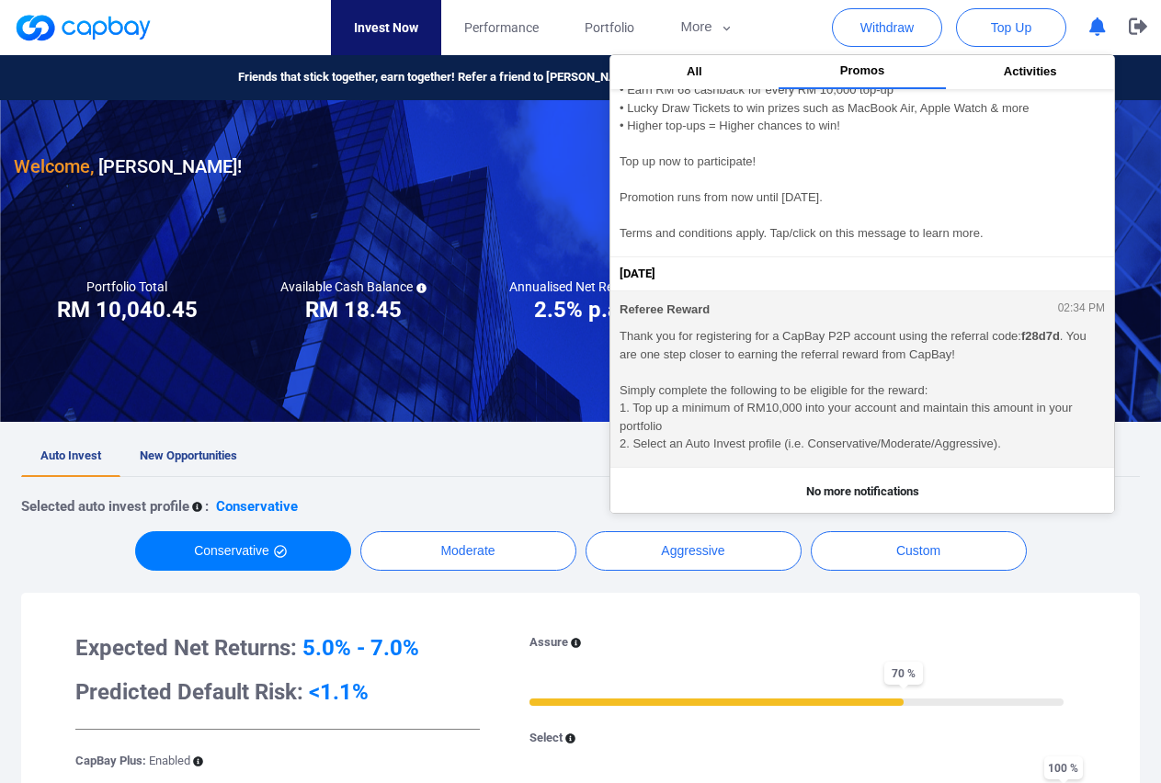
drag, startPoint x: 611, startPoint y: 301, endPoint x: 765, endPoint y: 358, distance: 163.8
click at [765, 358] on button "Referee Reward 02:34 PM Thank you for registering for a CapBay P2P account usin…" at bounding box center [862, 379] width 504 height 177
drag, startPoint x: 610, startPoint y: 293, endPoint x: 827, endPoint y: 384, distance: 235.3
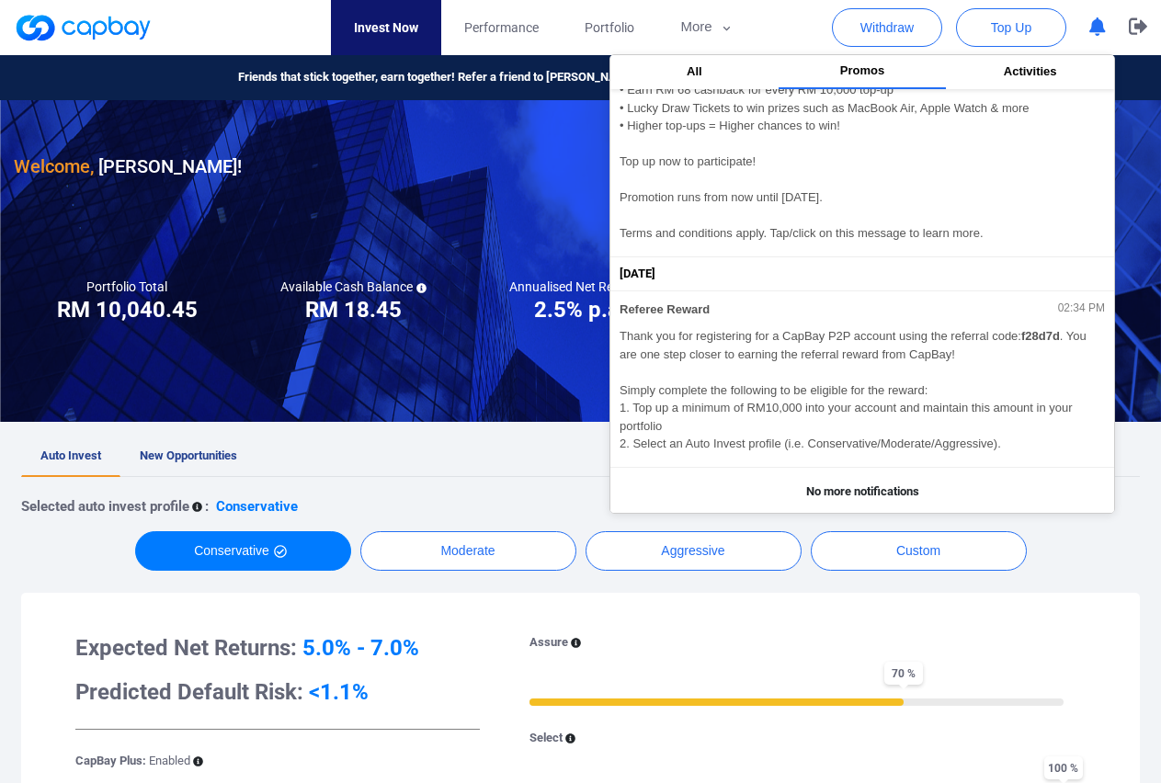
click at [507, 166] on div "Welcome, [PERSON_NAME] !" at bounding box center [581, 140] width 1134 height 81
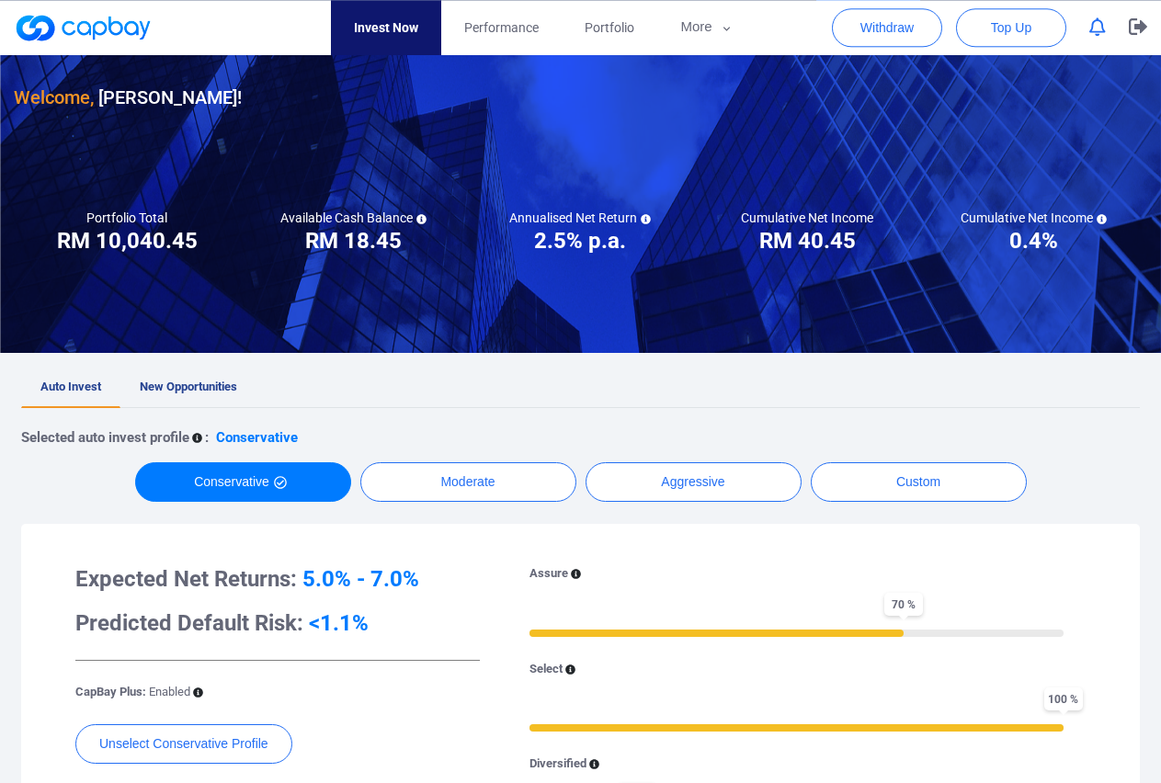
scroll to position [0, 0]
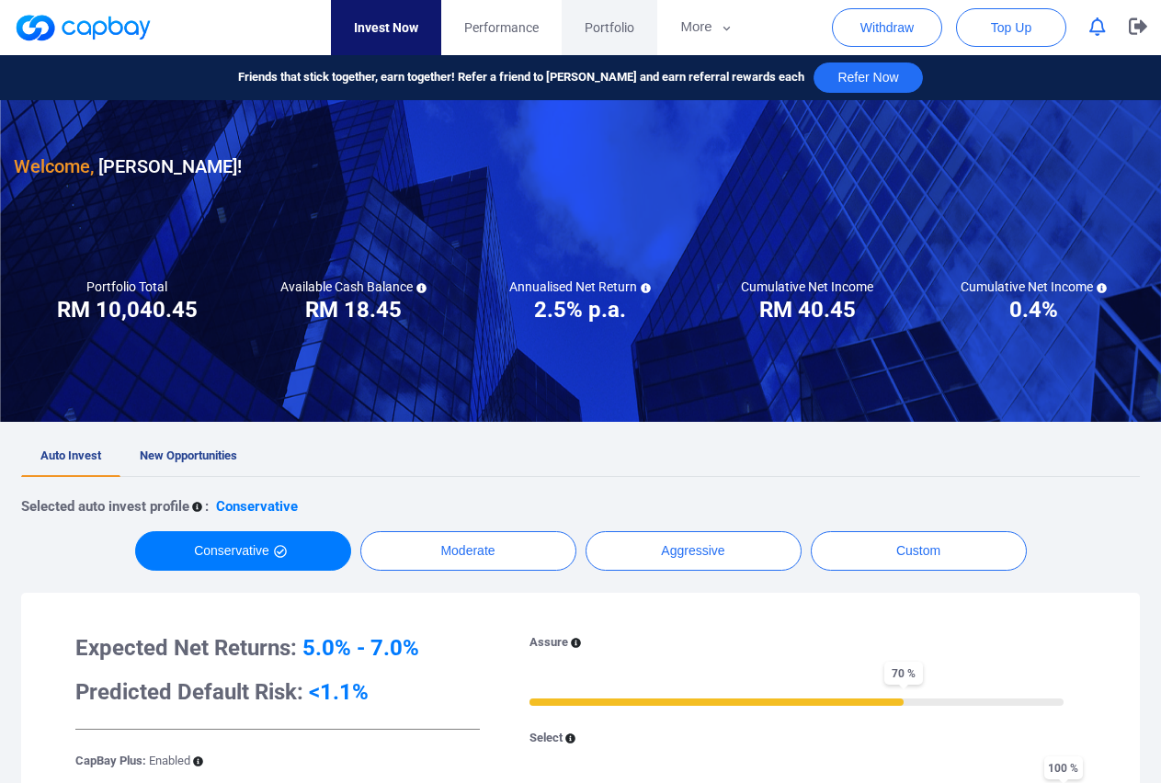
click at [632, 31] on span "Portfolio" at bounding box center [610, 27] width 50 height 20
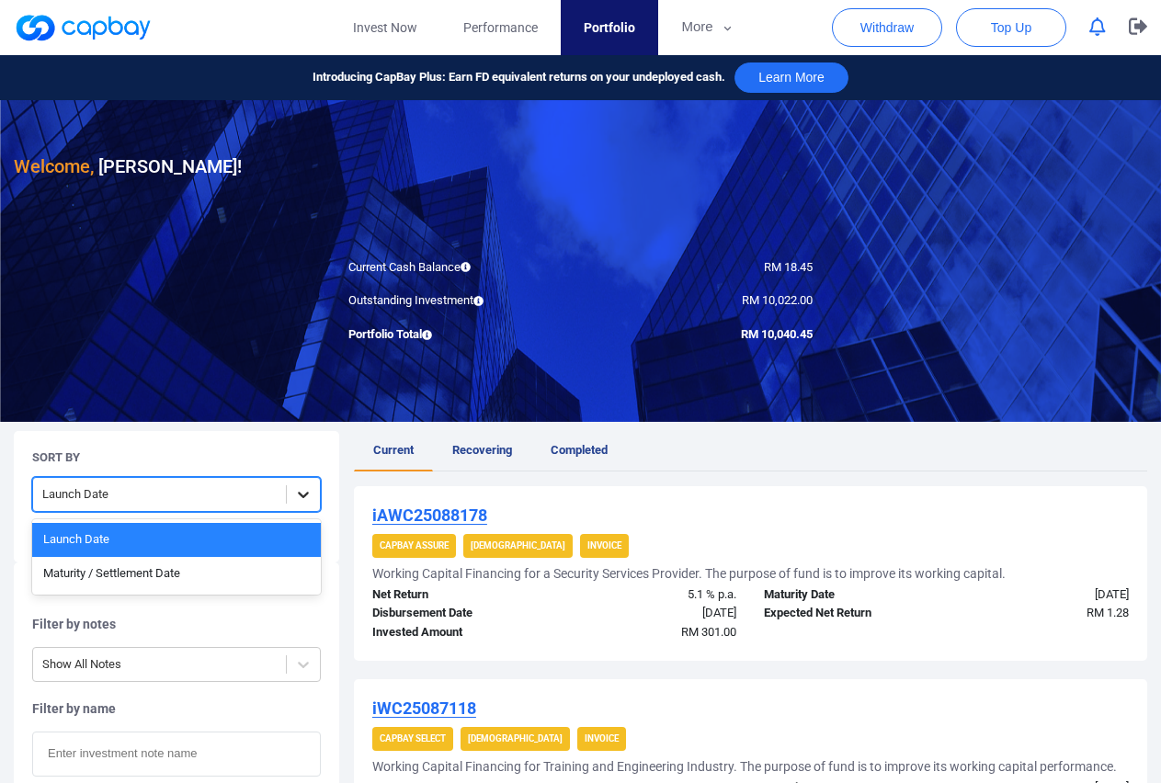
click at [312, 496] on icon at bounding box center [303, 494] width 18 height 18
click at [243, 572] on div "Maturity / Settlement Date" at bounding box center [176, 574] width 289 height 34
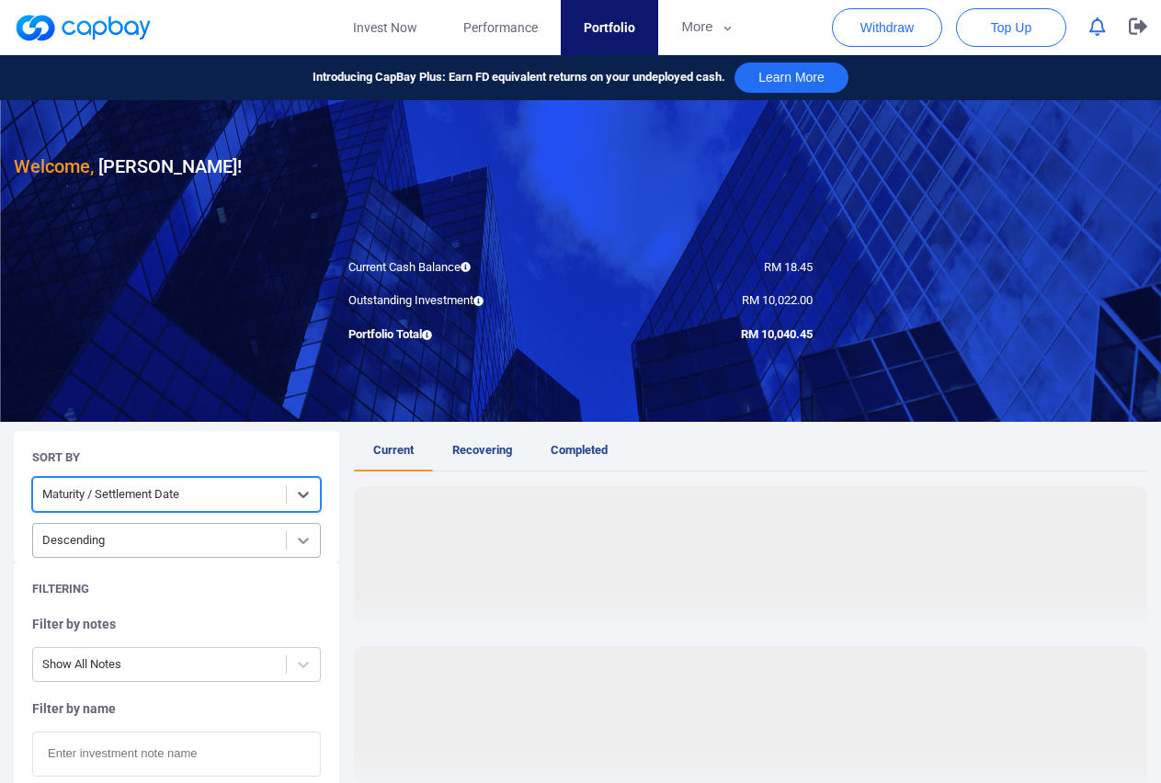
click at [297, 537] on icon at bounding box center [303, 540] width 18 height 18
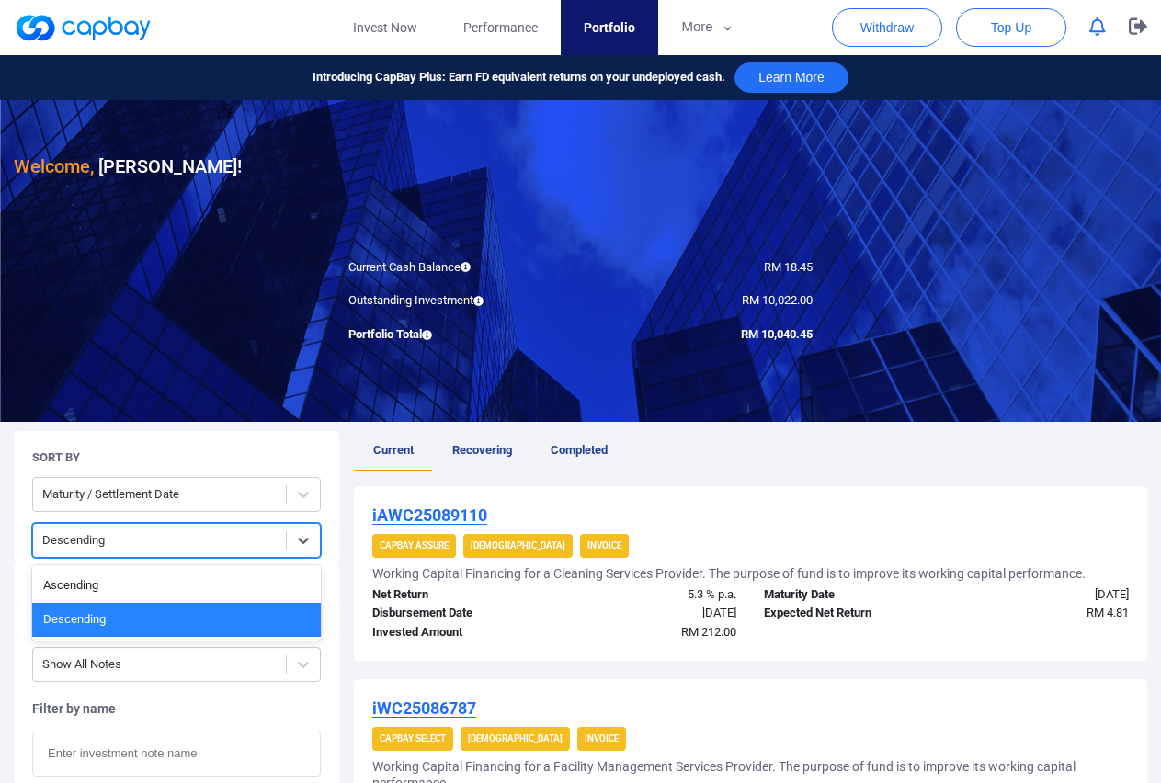
click at [204, 621] on div "Descending" at bounding box center [176, 620] width 289 height 34
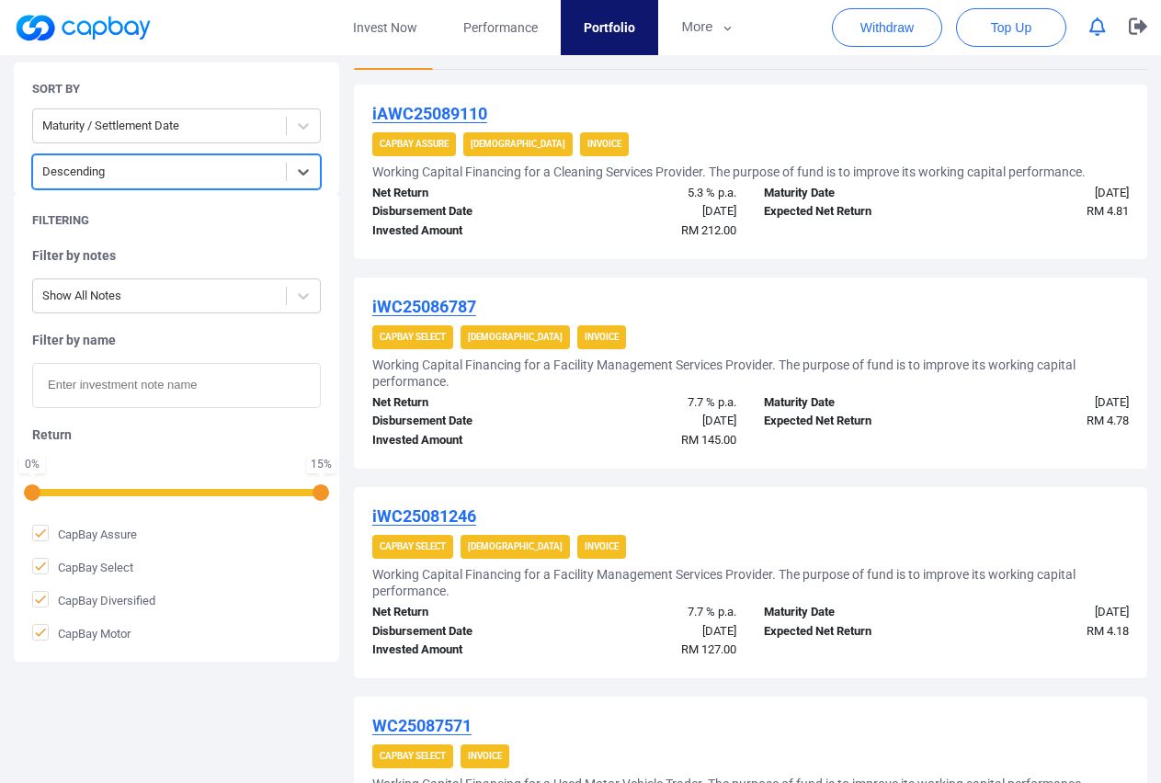
scroll to position [399, 0]
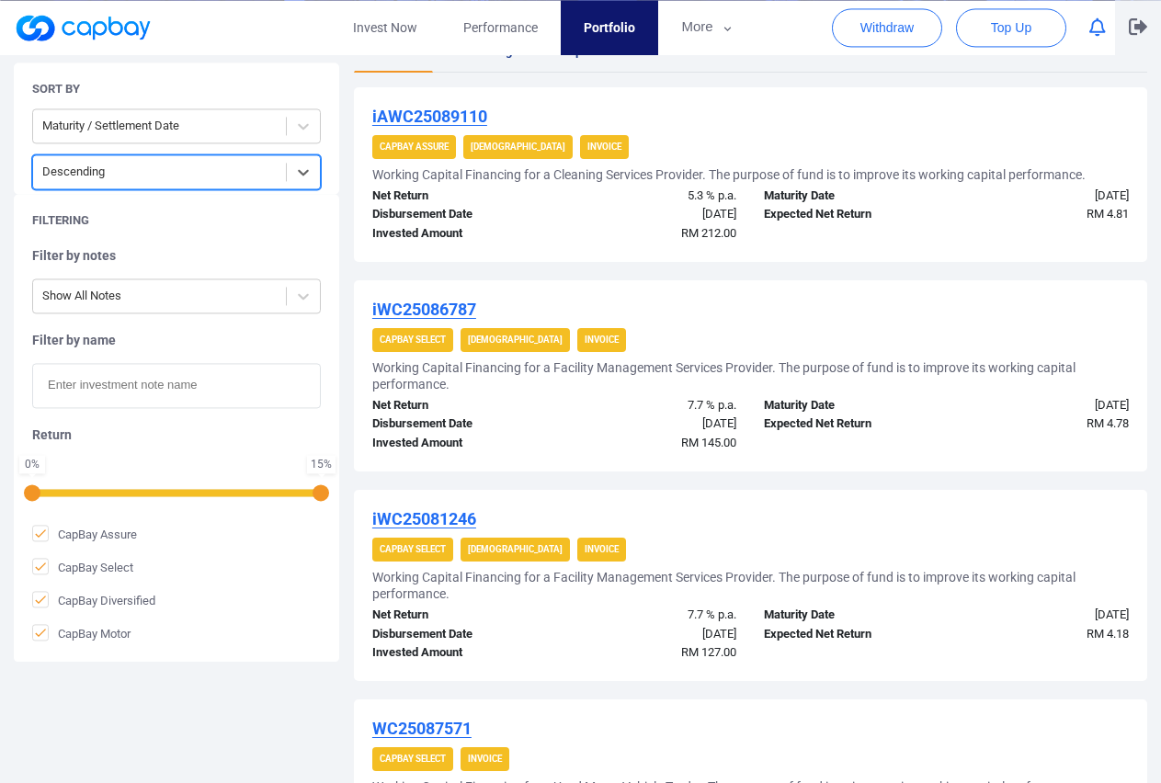
click at [1131, 31] on icon "button" at bounding box center [1138, 26] width 18 height 17
